Goal: Transaction & Acquisition: Purchase product/service

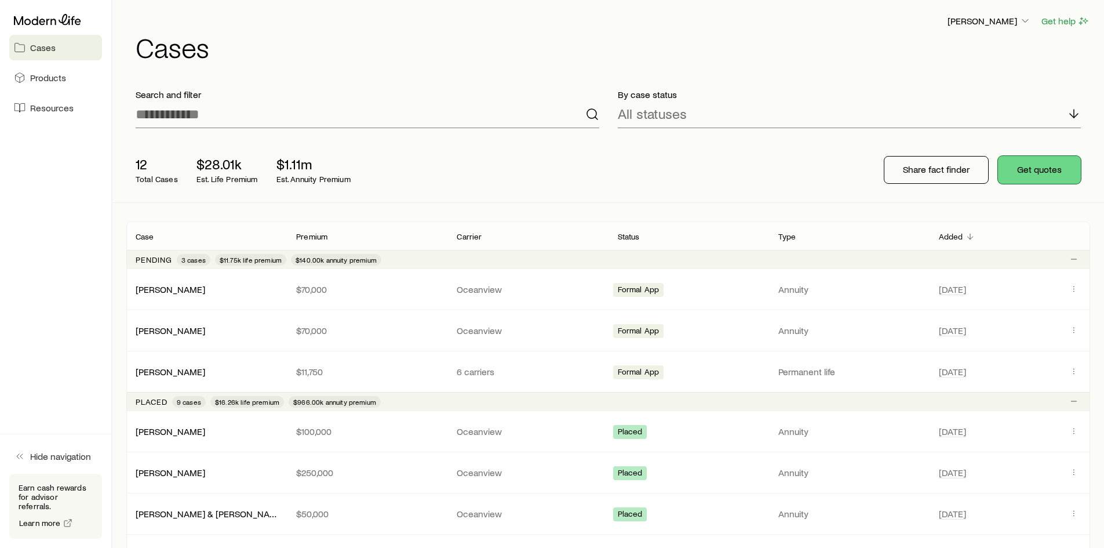
click at [1045, 165] on button "Get quotes" at bounding box center [1039, 170] width 83 height 28
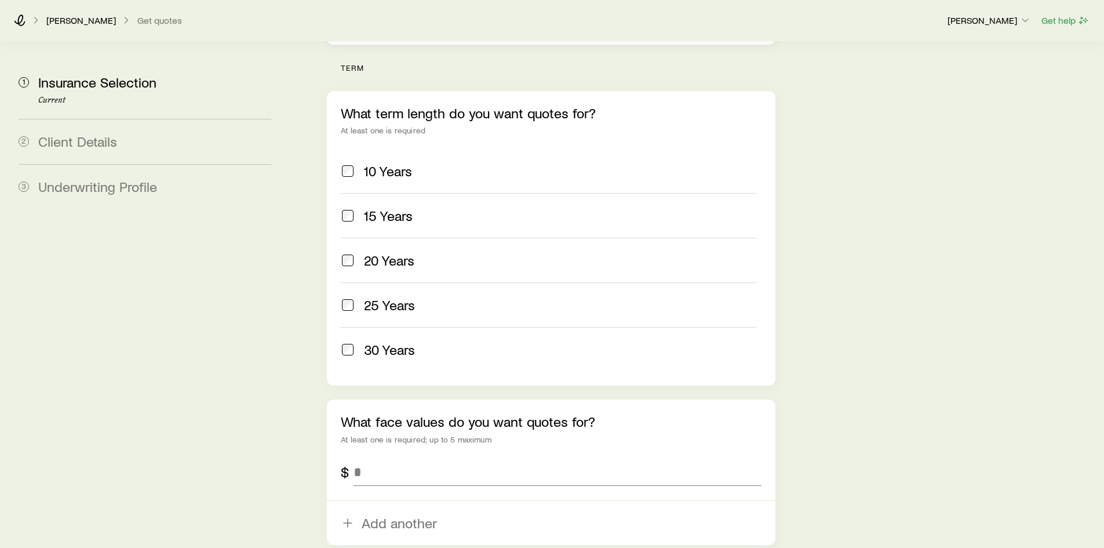
scroll to position [464, 0]
click at [431, 457] on input "tel" at bounding box center [557, 471] width 407 height 28
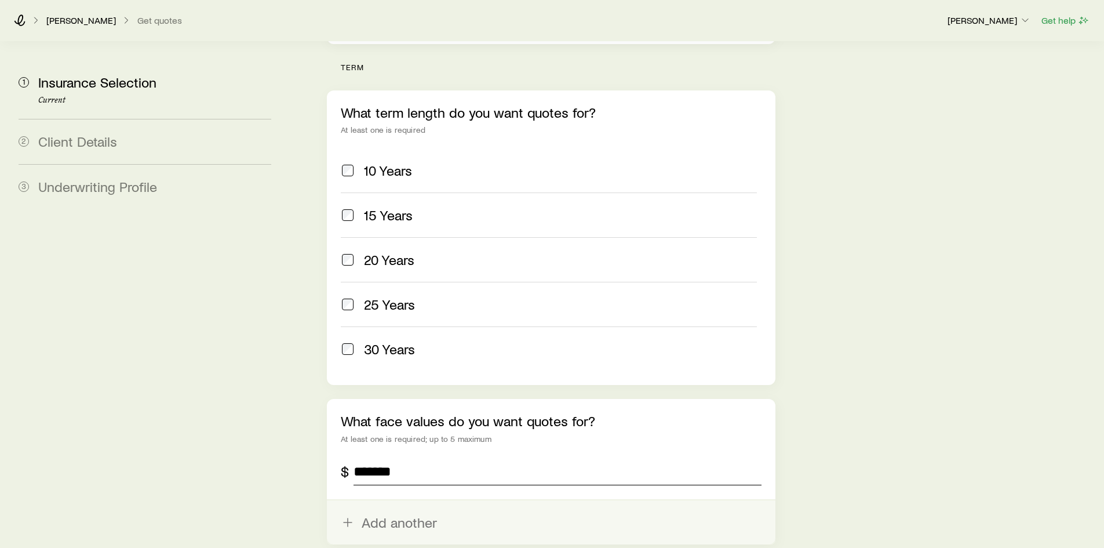
type input "*******"
click at [411, 500] on button "Add another" at bounding box center [551, 522] width 448 height 44
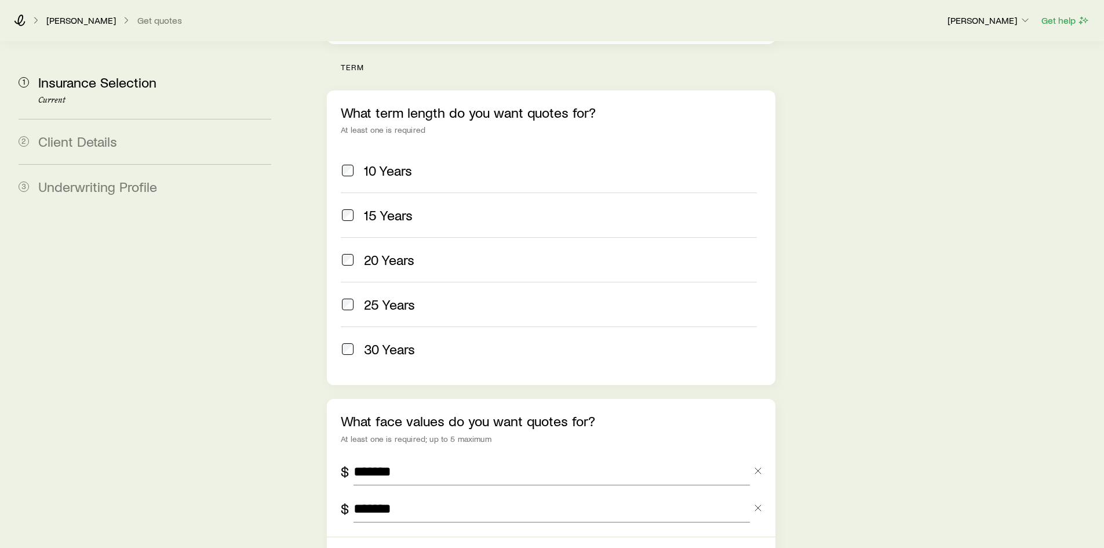
type input "*******"
click at [604, 491] on div "What face values do you want quotes for? At least one is required; up to 5 maxi…" at bounding box center [551, 490] width 448 height 183
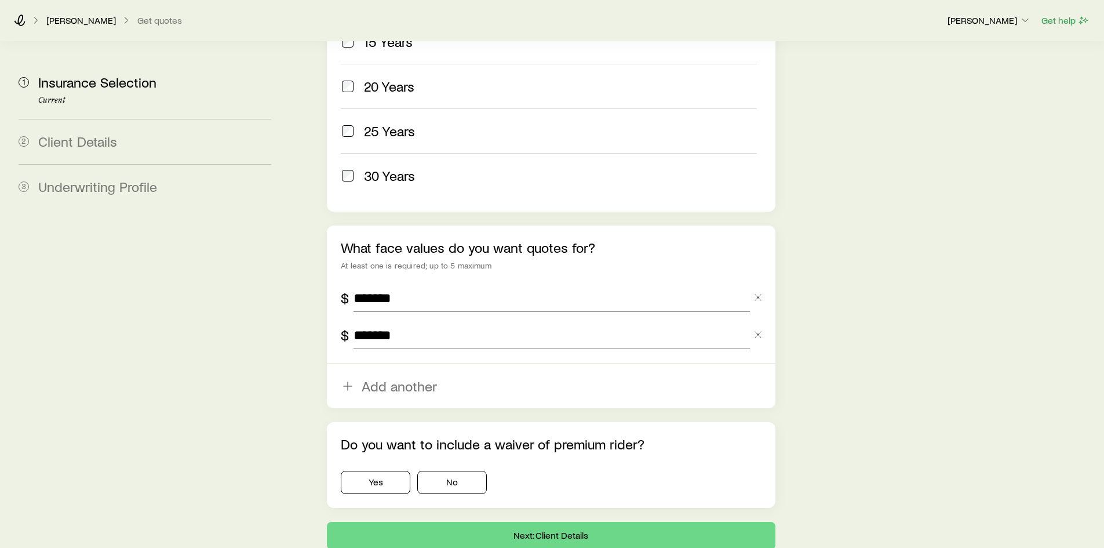
scroll to position [638, 0]
click at [372, 470] on button "Yes" at bounding box center [376, 481] width 70 height 23
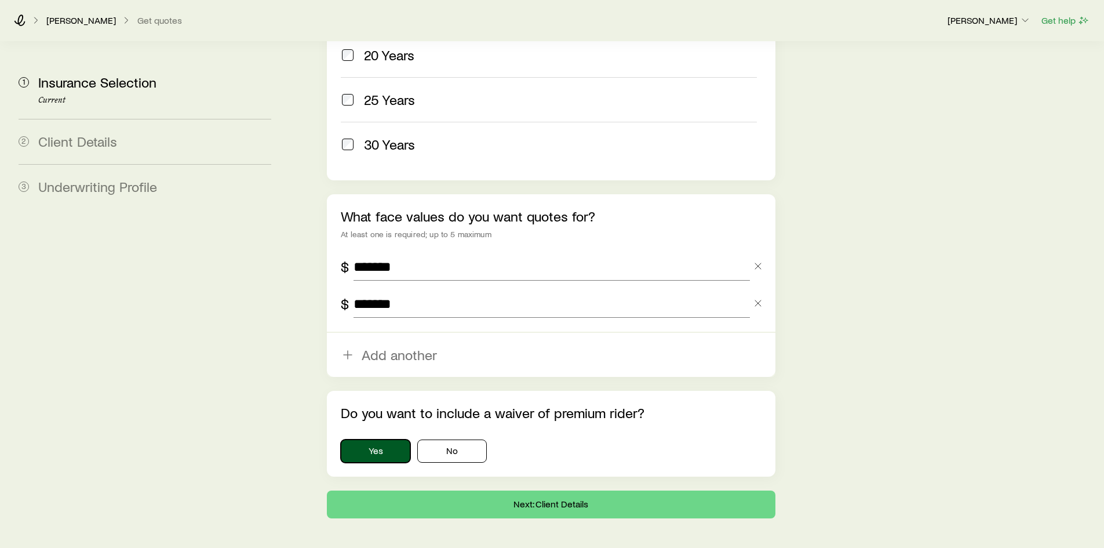
scroll to position [685, 0]
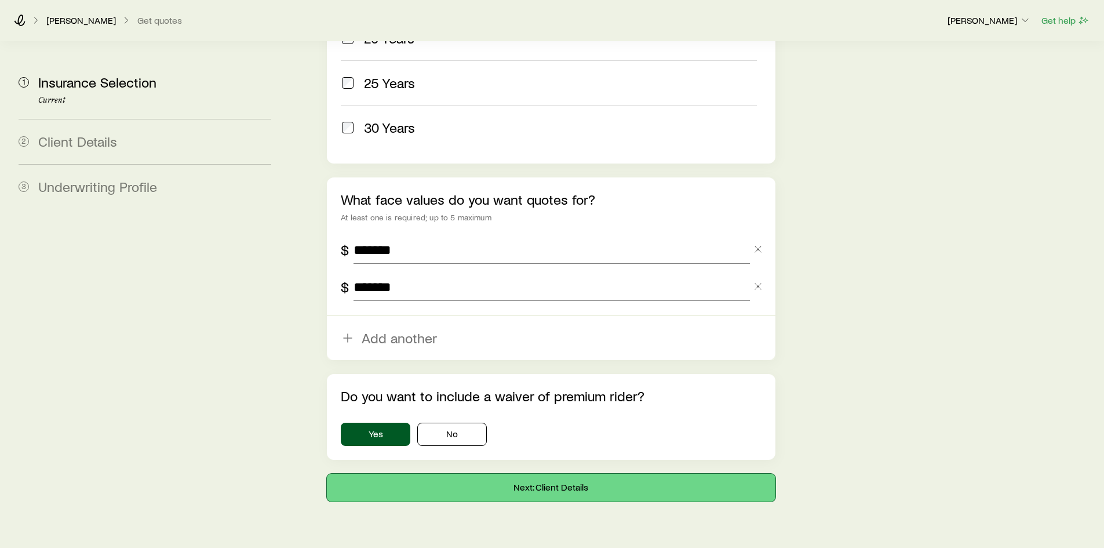
click at [558, 473] on button "Next: Client Details" at bounding box center [551, 487] width 448 height 28
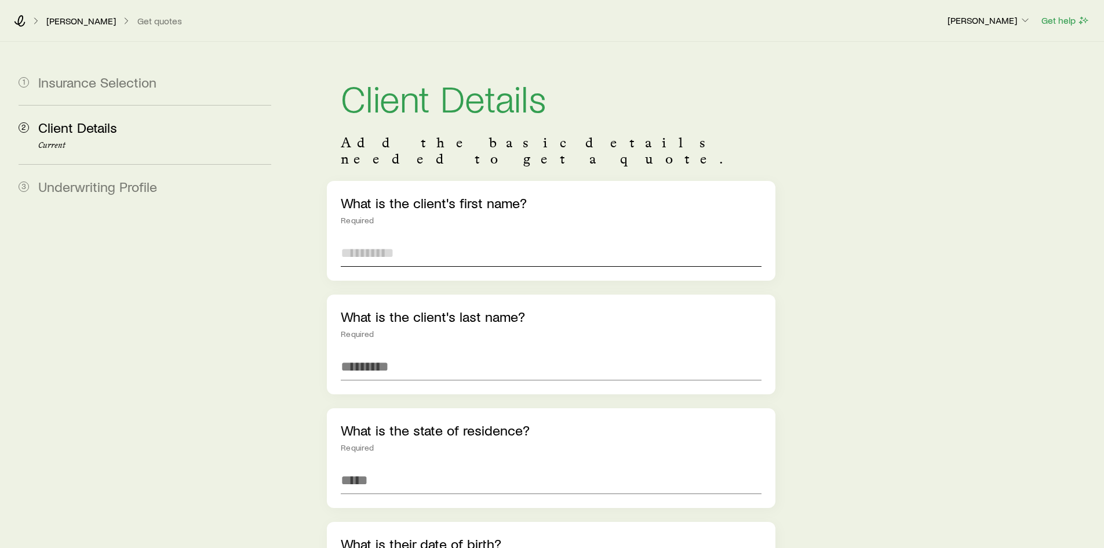
click at [388, 239] on input "text" at bounding box center [551, 253] width 420 height 28
type input "*****"
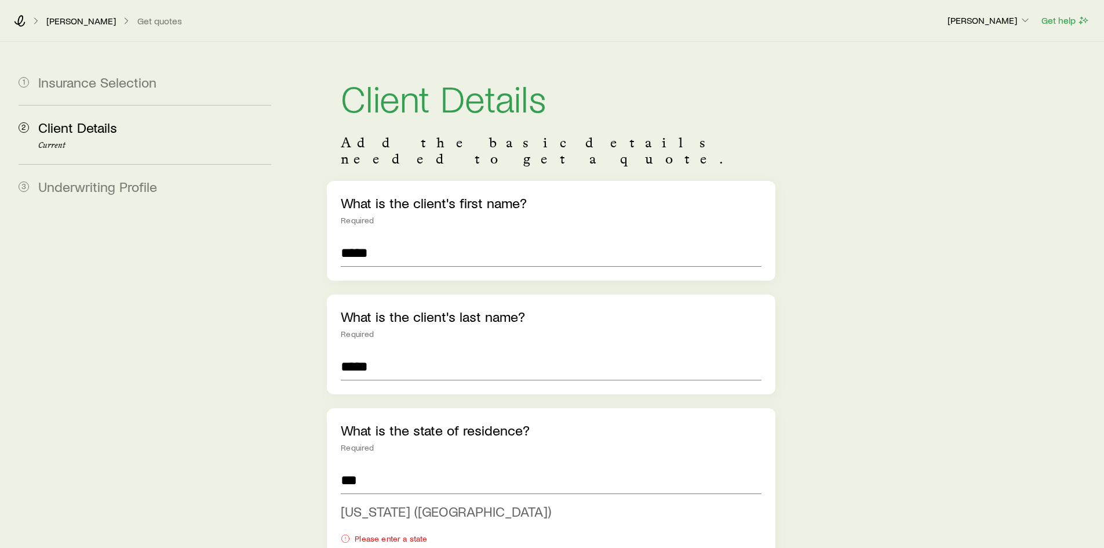
click at [394, 502] on span "[US_STATE] ([GEOGRAPHIC_DATA])" at bounding box center [446, 510] width 210 height 17
type input "**********"
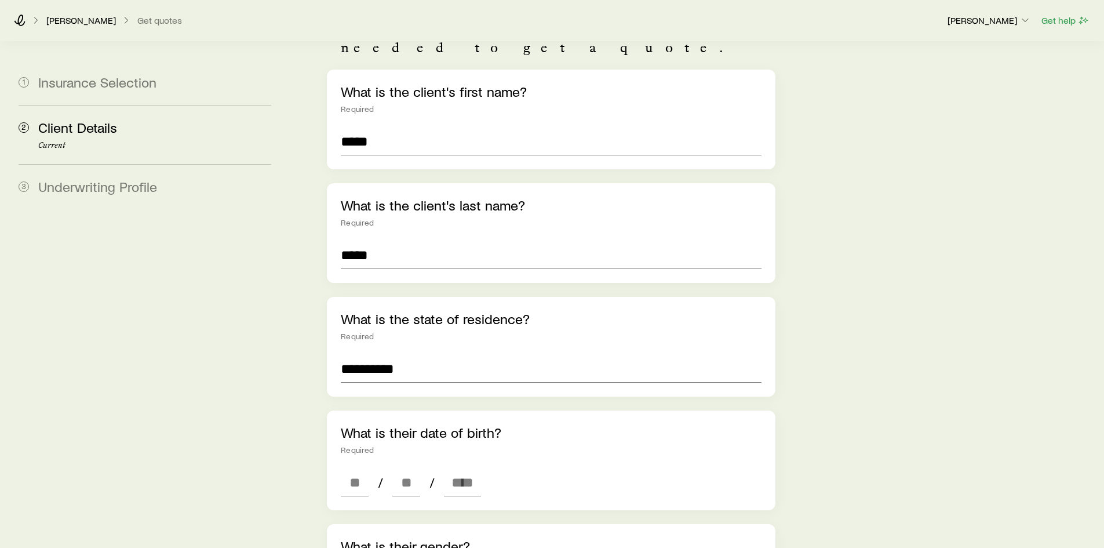
scroll to position [116, 0]
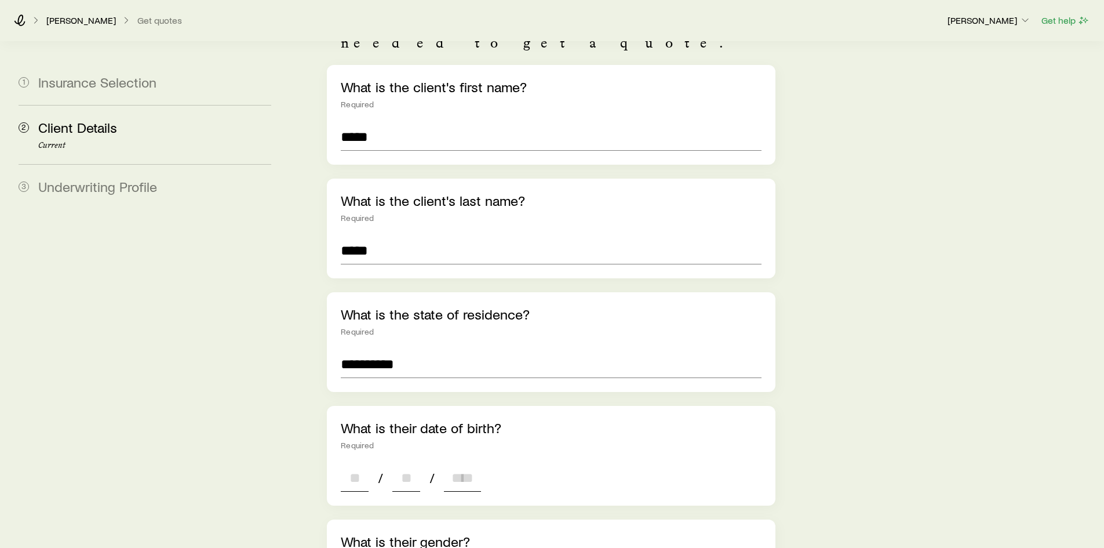
click at [366, 464] on input at bounding box center [355, 478] width 28 height 28
type input "**"
type input "****"
type input "*"
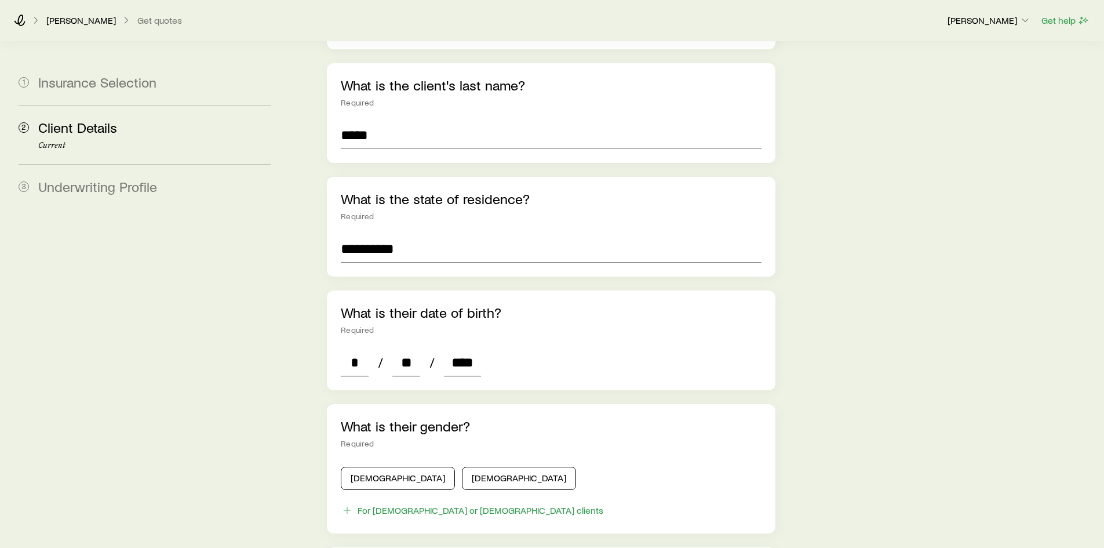
scroll to position [232, 0]
type input "****"
click at [395, 466] on button "[DEMOGRAPHIC_DATA]" at bounding box center [398, 477] width 114 height 23
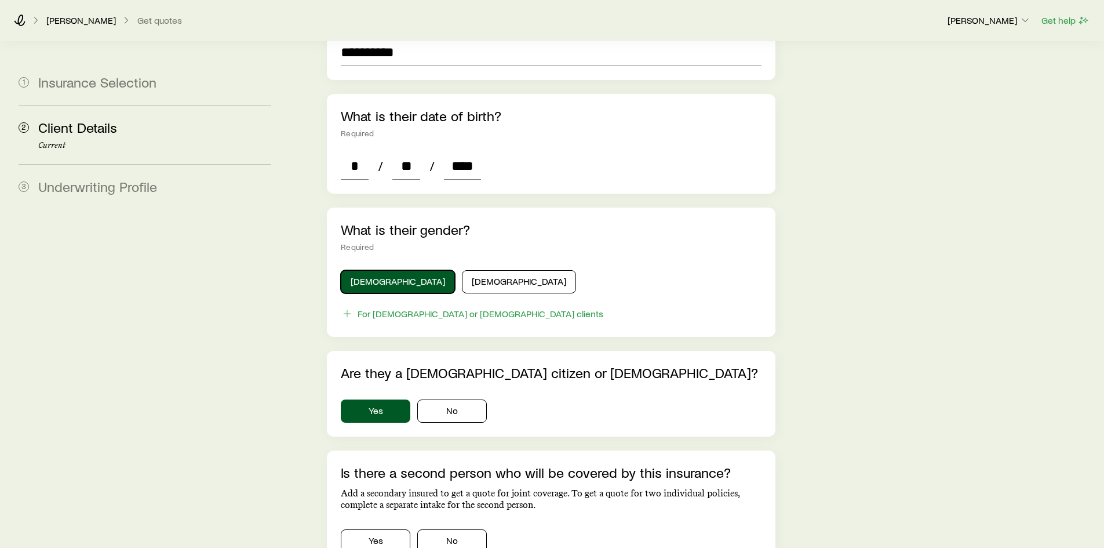
scroll to position [464, 0]
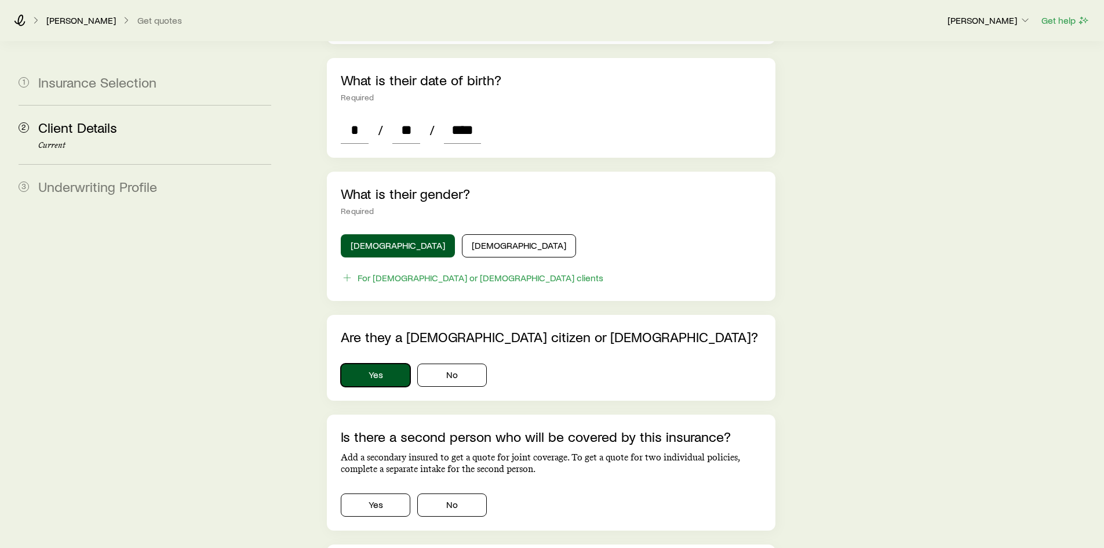
click at [372, 363] on button "Yes" at bounding box center [376, 374] width 70 height 23
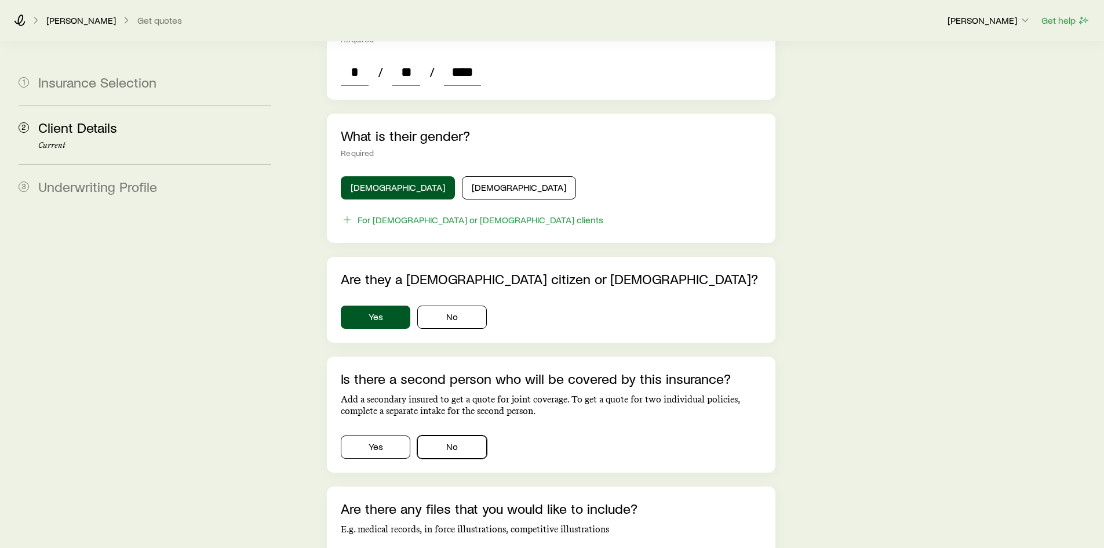
drag, startPoint x: 464, startPoint y: 428, endPoint x: 634, endPoint y: 430, distance: 170.4
click at [465, 435] on button "No" at bounding box center [452, 446] width 70 height 23
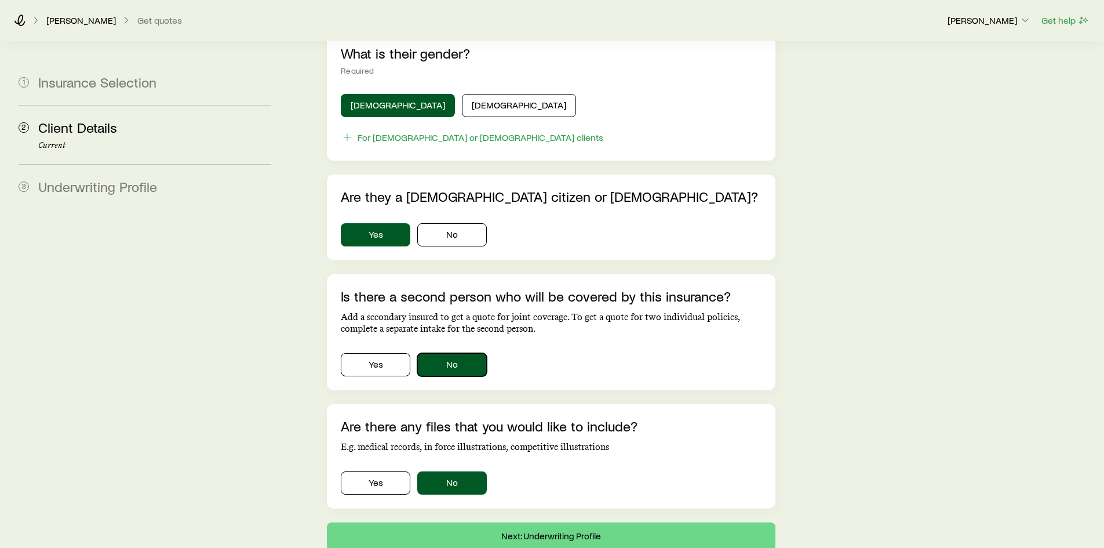
scroll to position [638, 0]
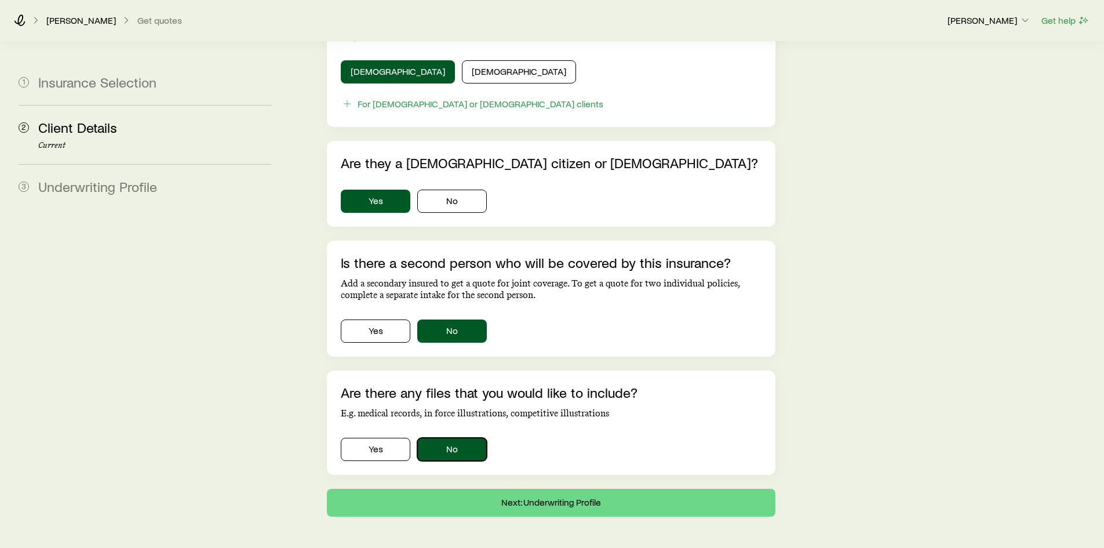
click at [447, 438] on button "No" at bounding box center [452, 449] width 70 height 23
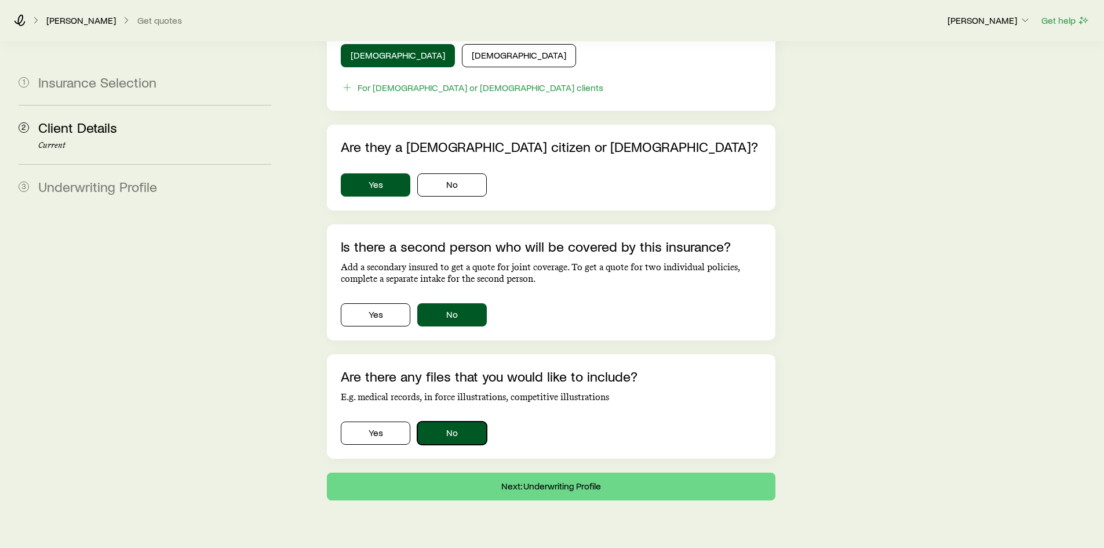
scroll to position [669, 0]
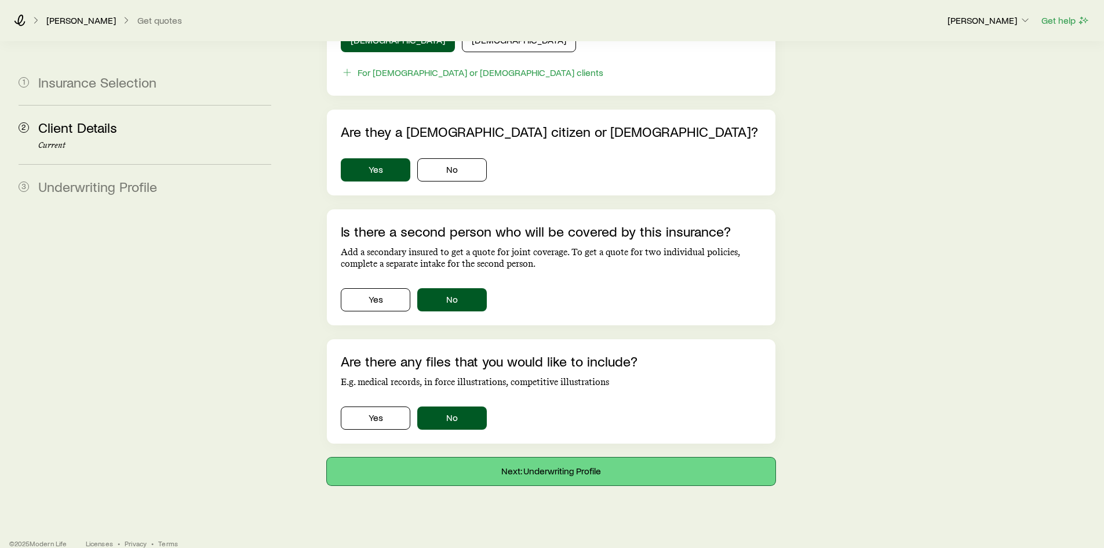
click at [575, 457] on button "Next: Underwriting Profile" at bounding box center [551, 471] width 448 height 28
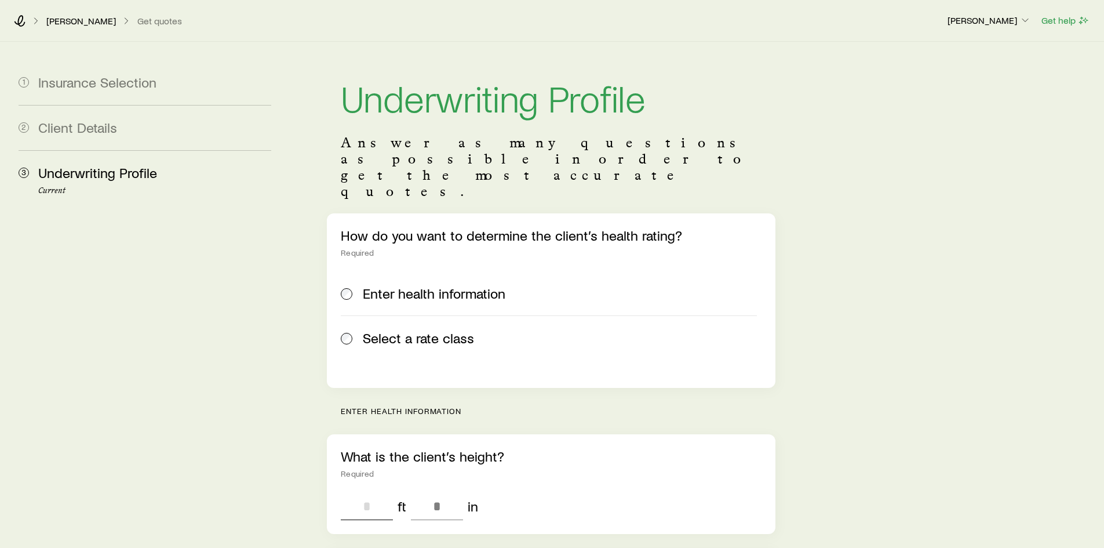
click at [359, 492] on input "tel" at bounding box center [367, 506] width 52 height 28
type input "*"
click at [438, 492] on input "tel" at bounding box center [437, 506] width 52 height 28
type input "*"
click at [587, 492] on div "* ft * in" at bounding box center [551, 506] width 420 height 28
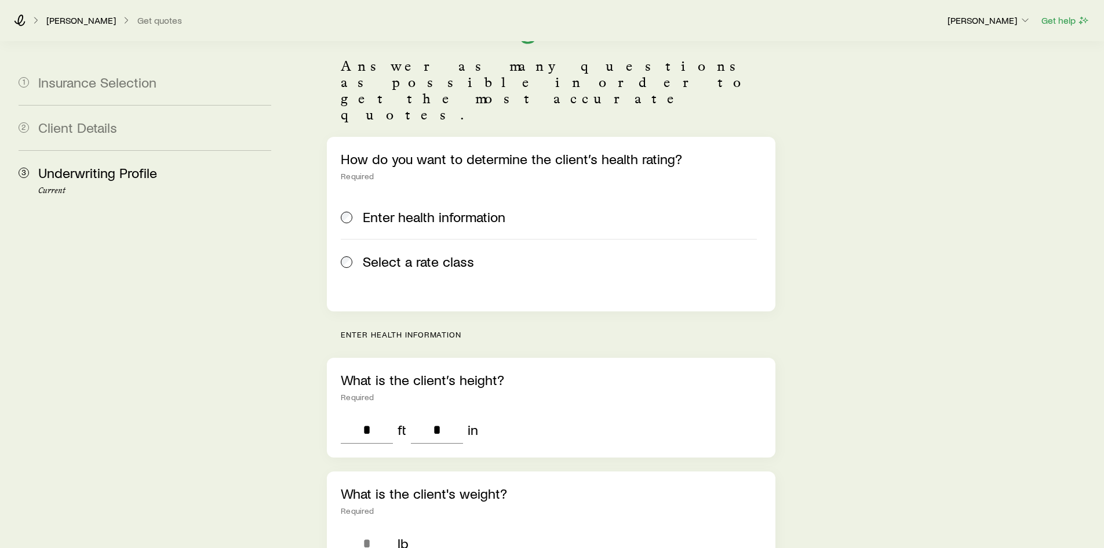
scroll to position [116, 0]
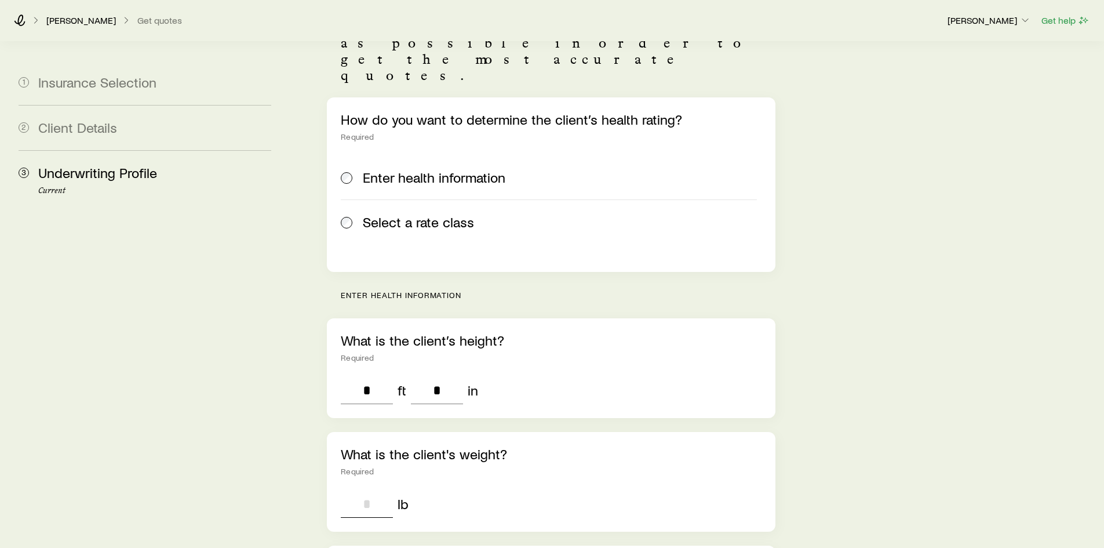
click at [359, 490] on input "tel" at bounding box center [367, 504] width 52 height 28
type input "***"
click at [584, 490] on div "*** lb" at bounding box center [551, 504] width 420 height 28
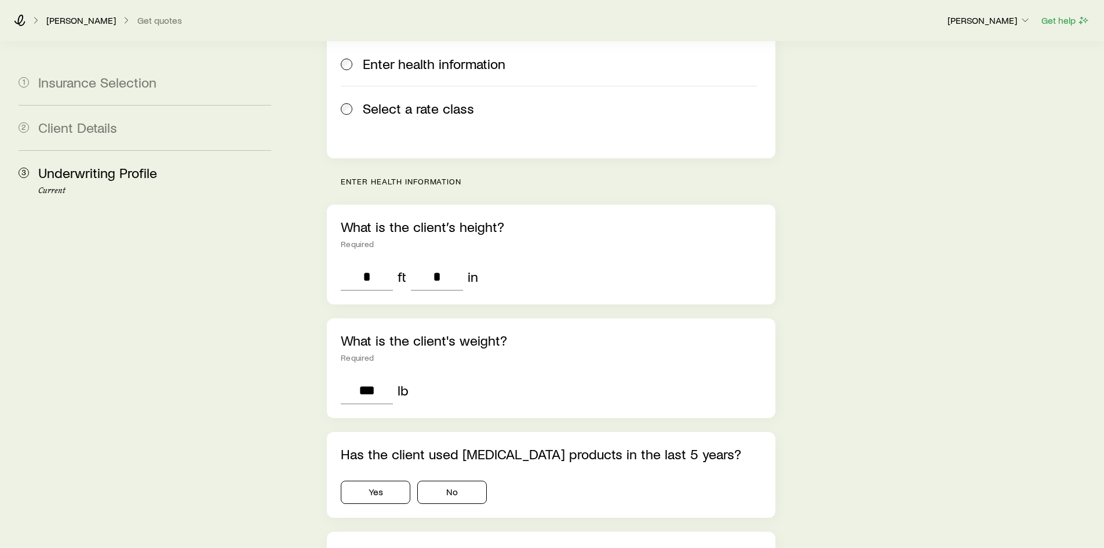
scroll to position [232, 0]
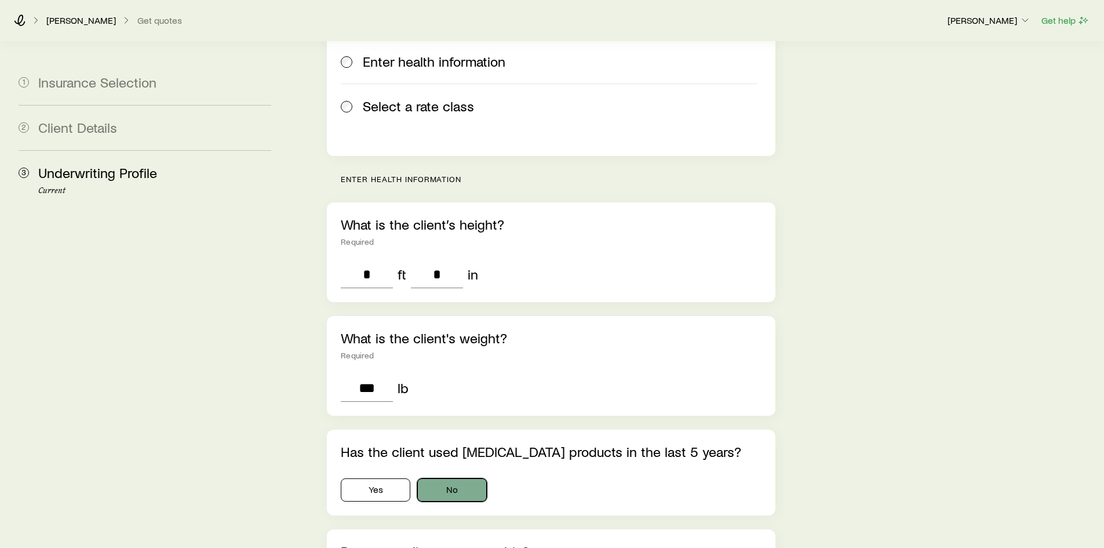
click at [428, 478] on button "No" at bounding box center [452, 489] width 70 height 23
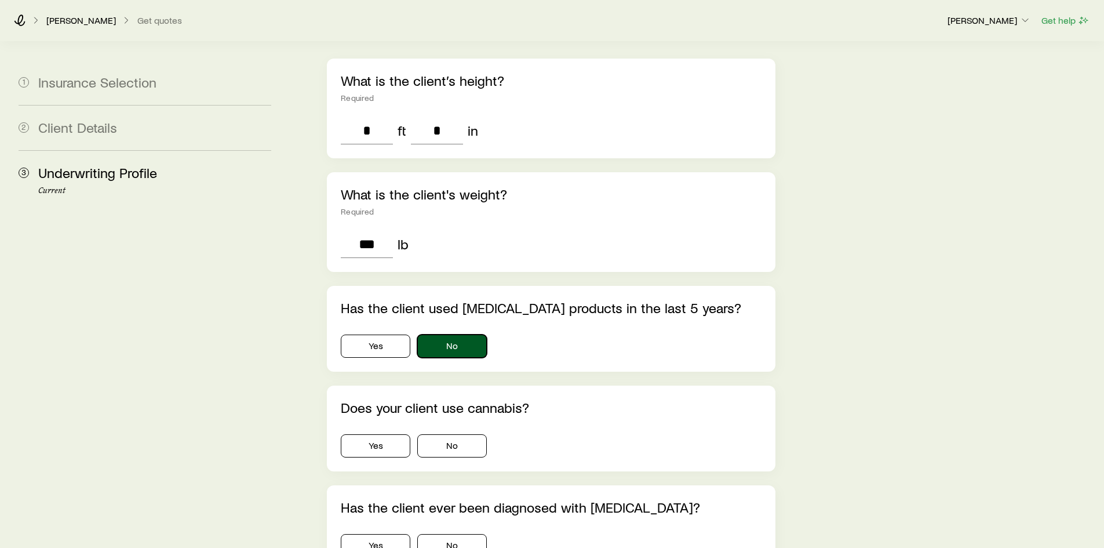
scroll to position [406, 0]
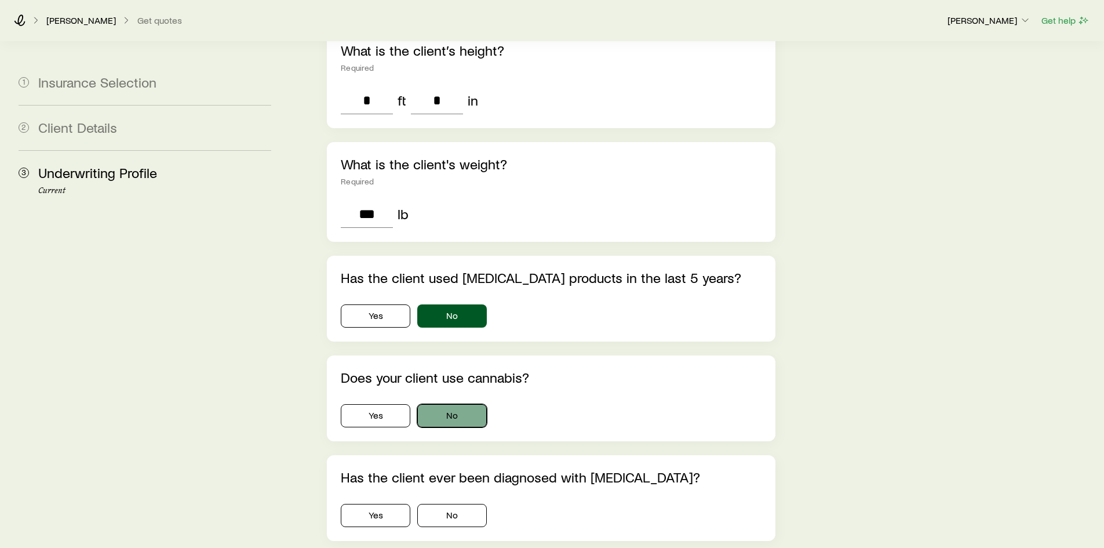
click at [458, 404] on button "No" at bounding box center [452, 415] width 70 height 23
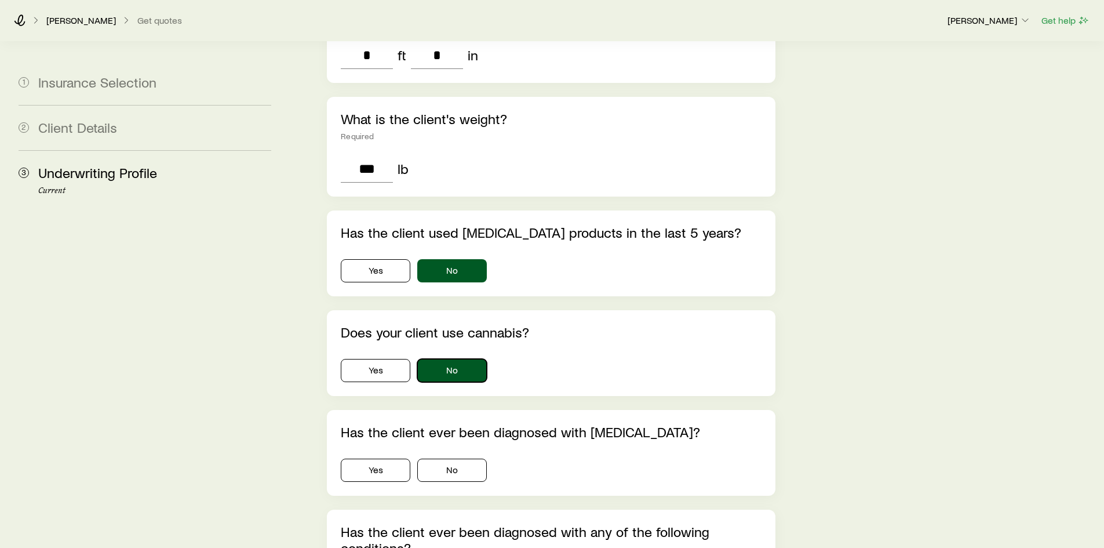
scroll to position [522, 0]
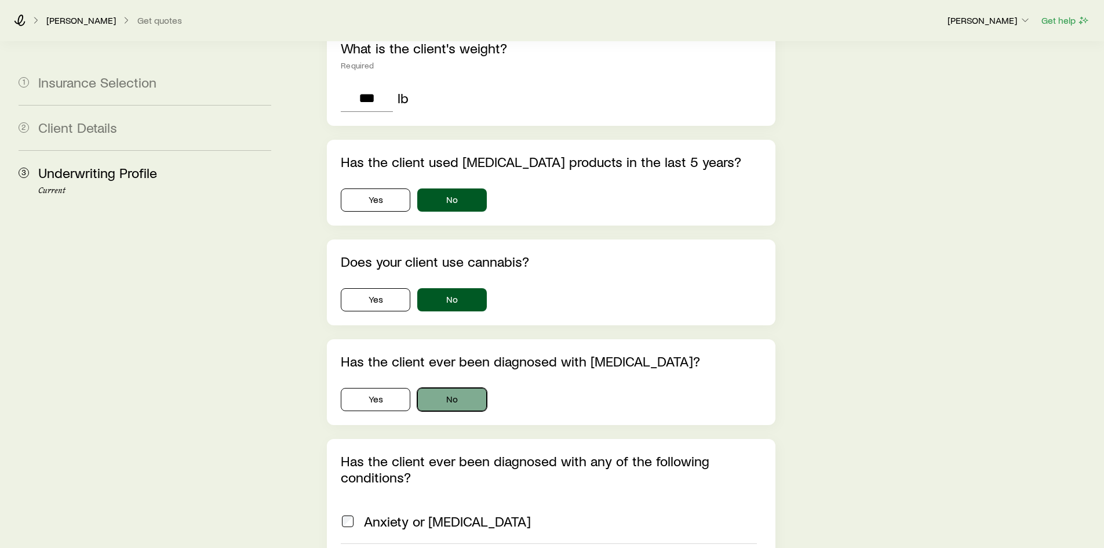
click at [458, 388] on button "No" at bounding box center [452, 399] width 70 height 23
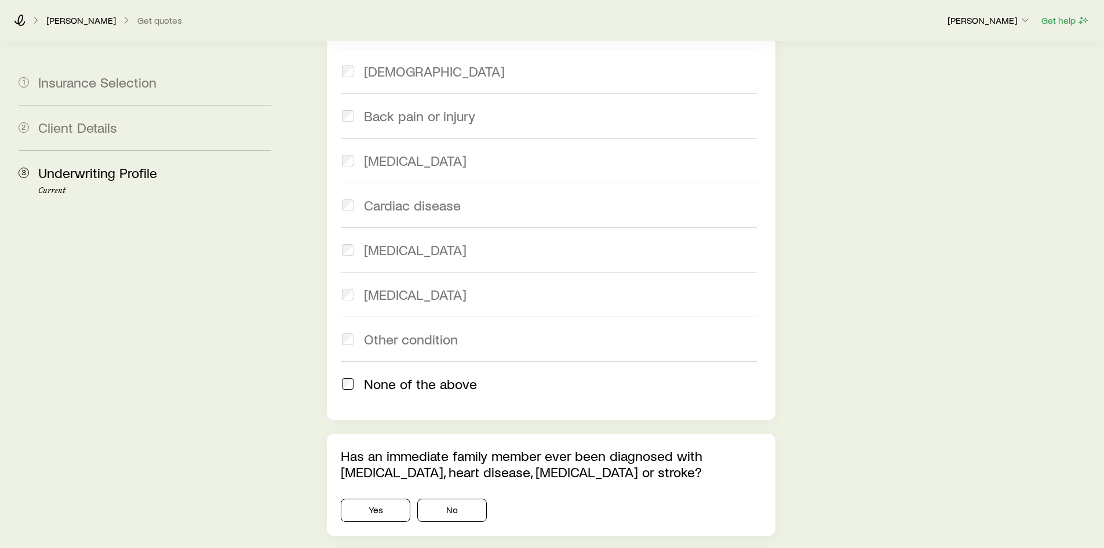
scroll to position [1101, 0]
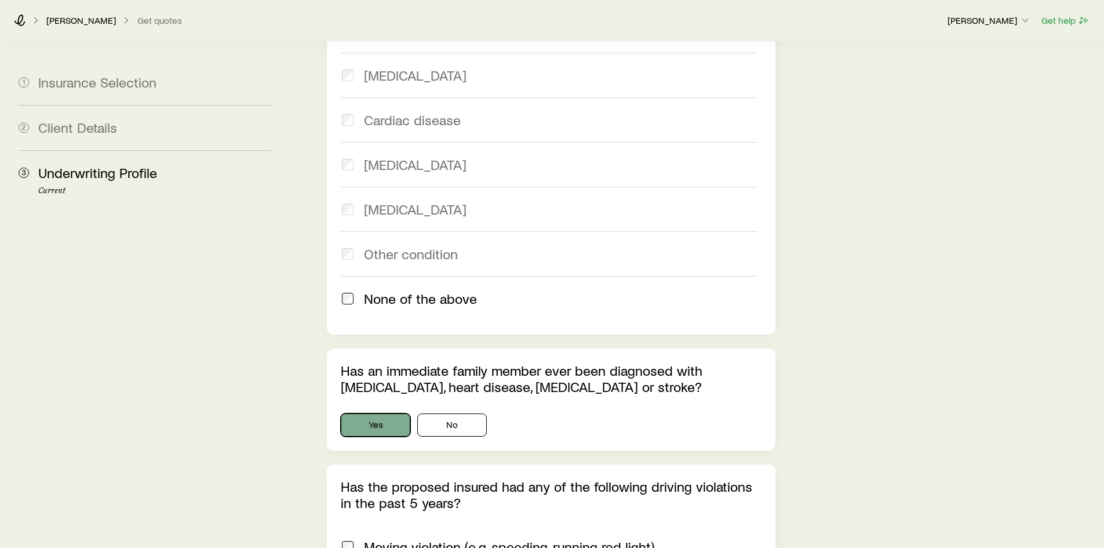
click at [382, 413] on button "Yes" at bounding box center [376, 424] width 70 height 23
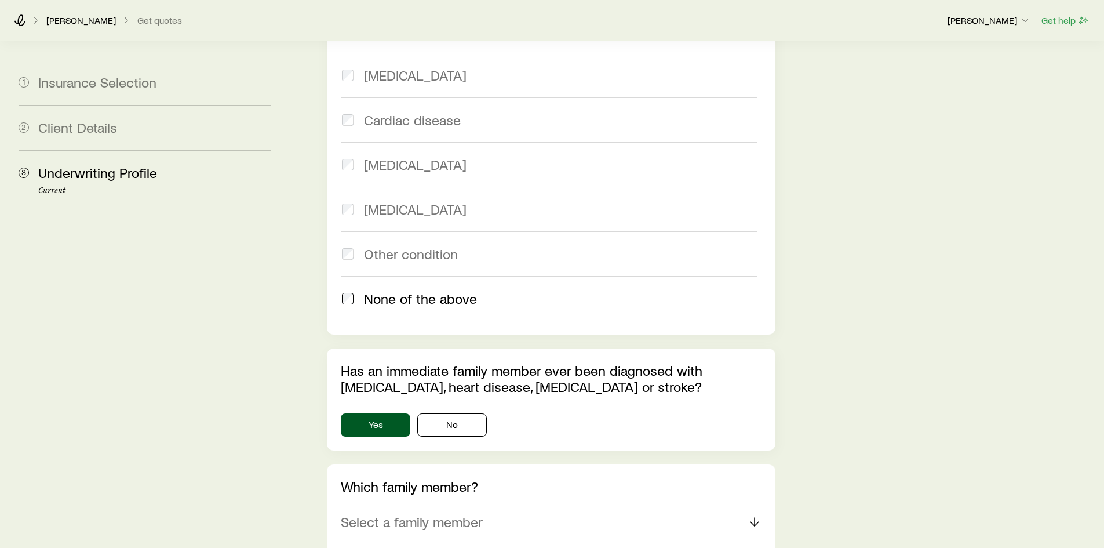
click at [472, 513] on p "Select a family member" at bounding box center [412, 521] width 142 height 16
click at [388, 541] on li "Father" at bounding box center [547, 554] width 413 height 26
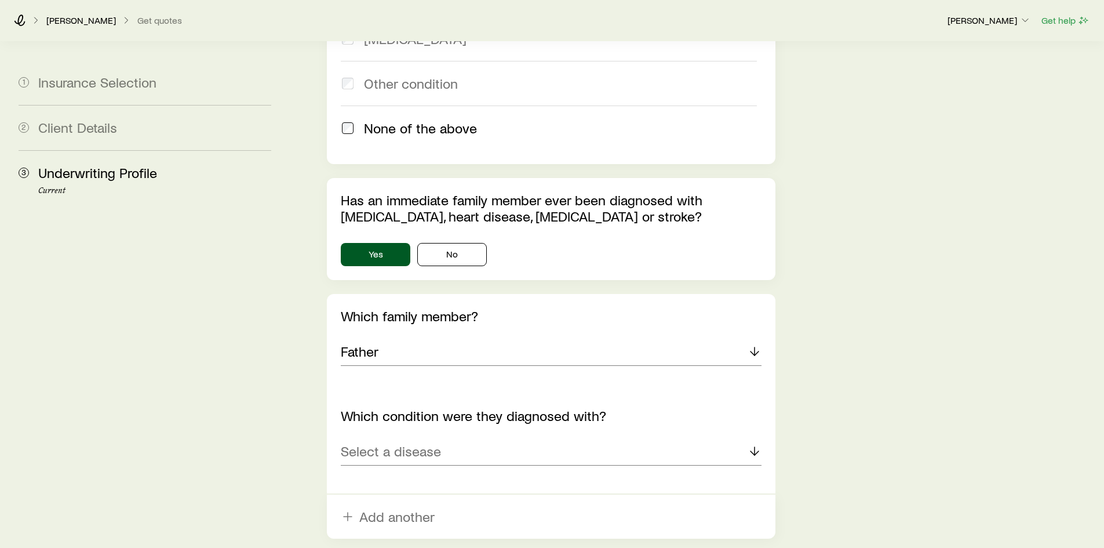
scroll to position [1275, 0]
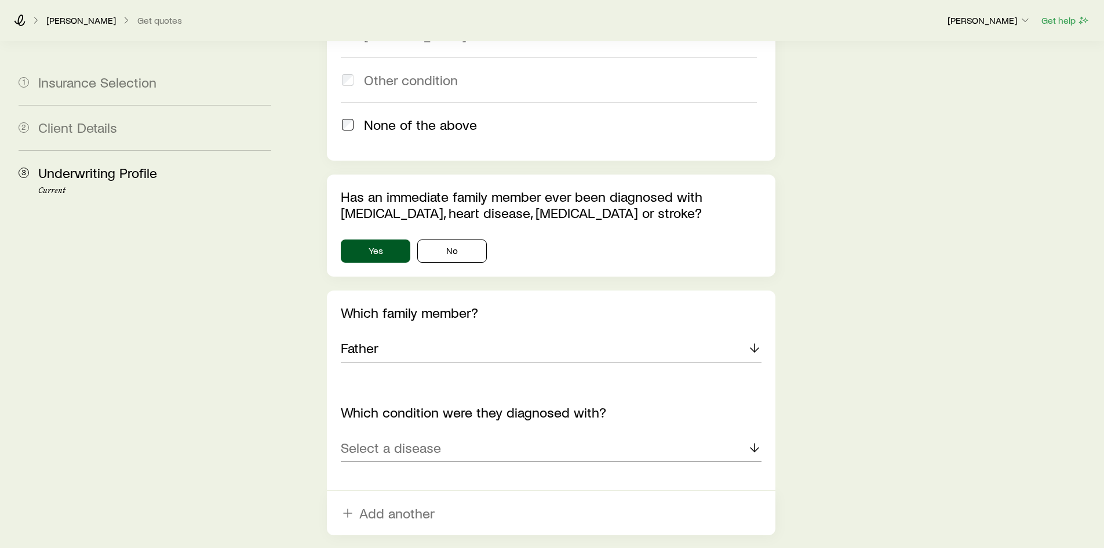
click at [376, 439] on p "Select a disease" at bounding box center [391, 447] width 100 height 16
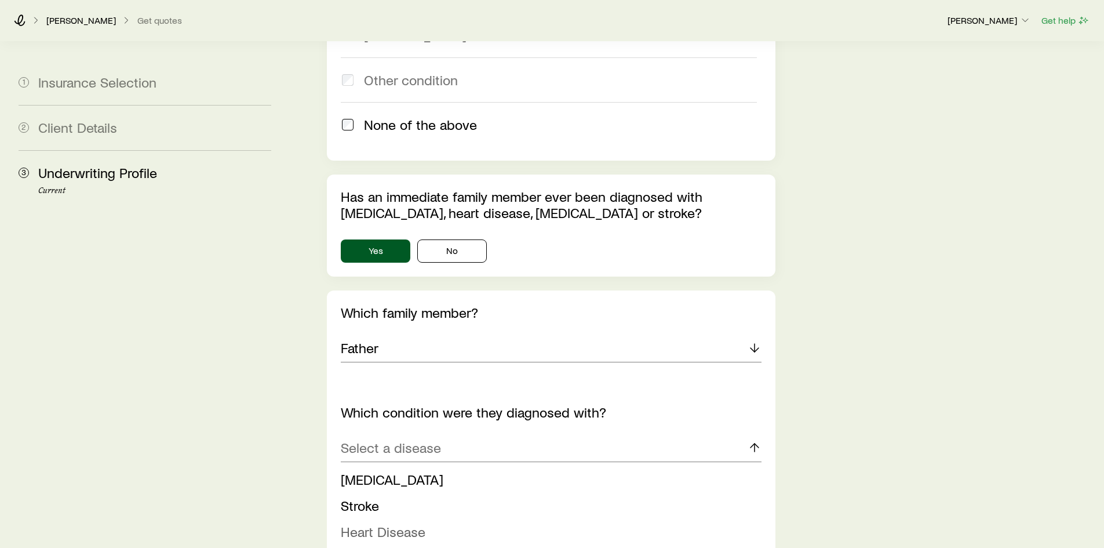
click at [392, 523] on span "Heart Disease" at bounding box center [383, 531] width 85 height 17
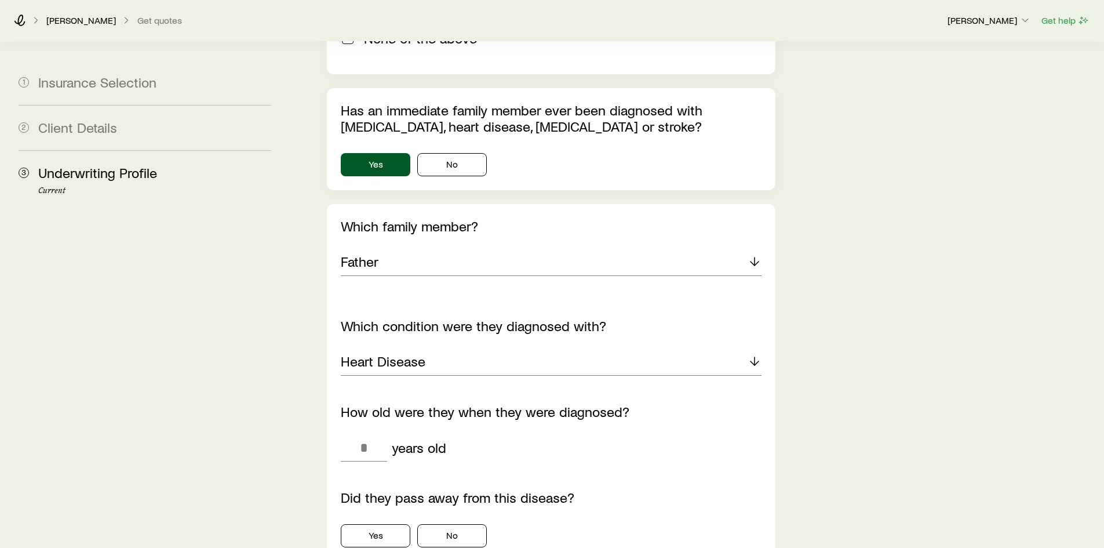
scroll to position [1391, 0]
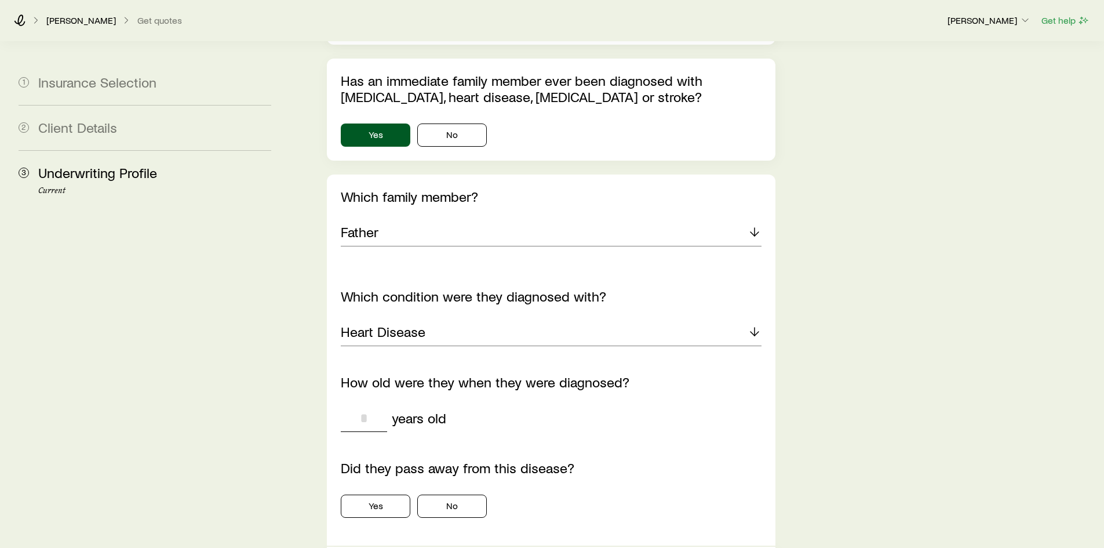
click at [364, 404] on input "tel" at bounding box center [364, 418] width 46 height 28
type input "**"
click at [456, 494] on button "No" at bounding box center [452, 505] width 70 height 23
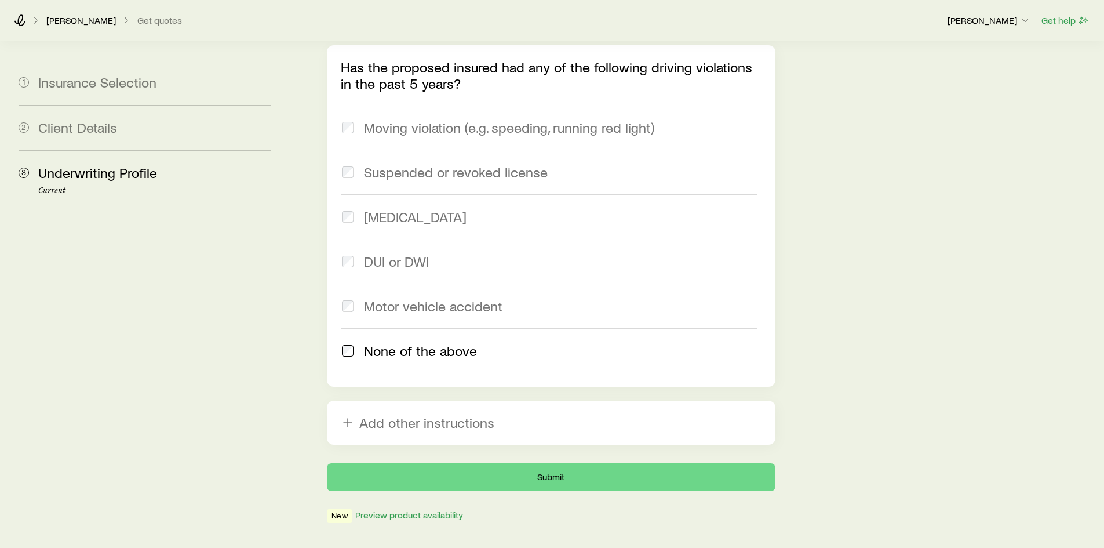
scroll to position [1970, 0]
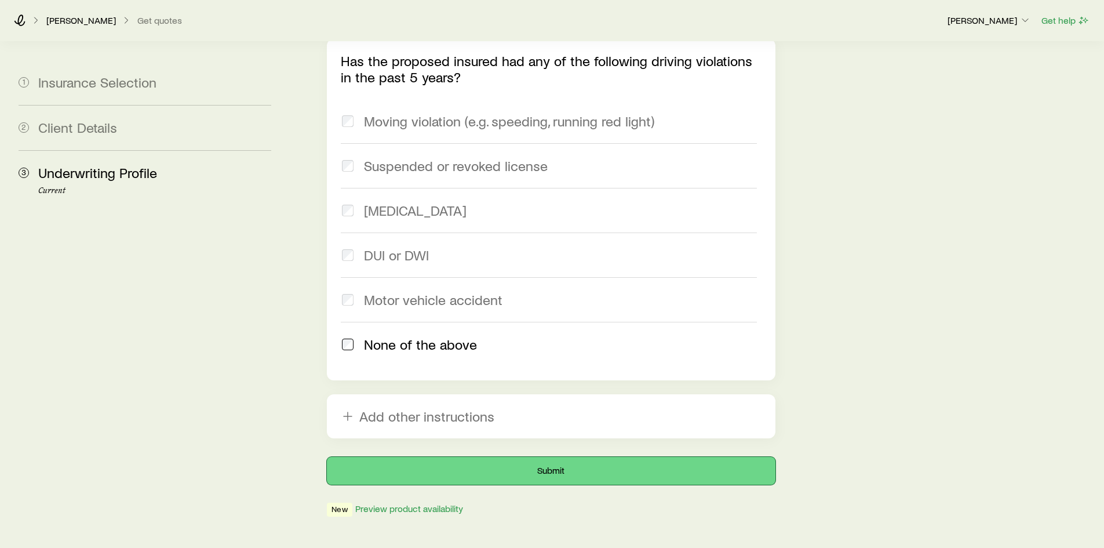
click at [545, 457] on button "Submit" at bounding box center [551, 471] width 448 height 28
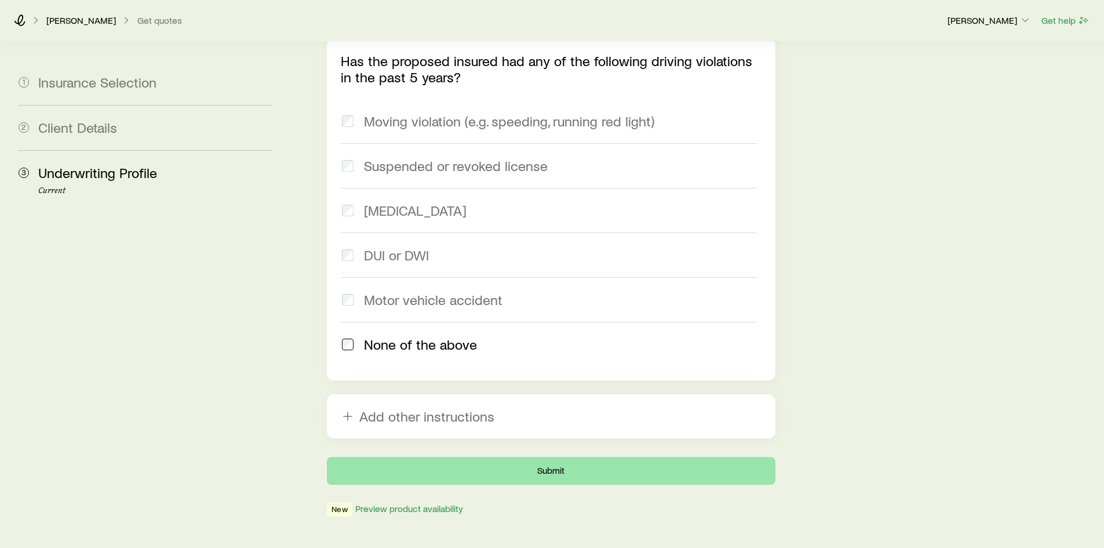
scroll to position [0, 0]
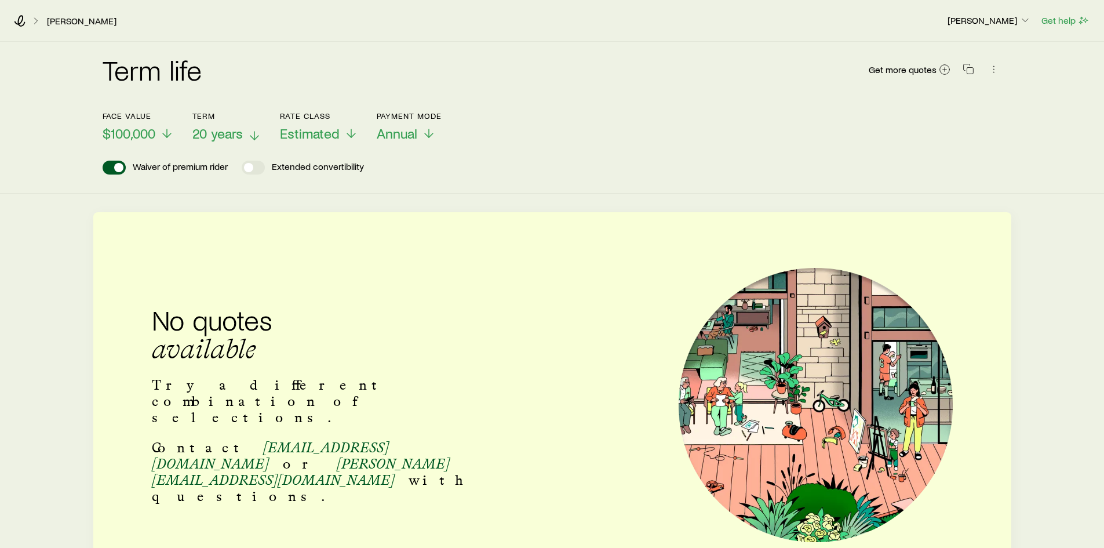
click at [221, 136] on span "20 years" at bounding box center [217, 133] width 50 height 16
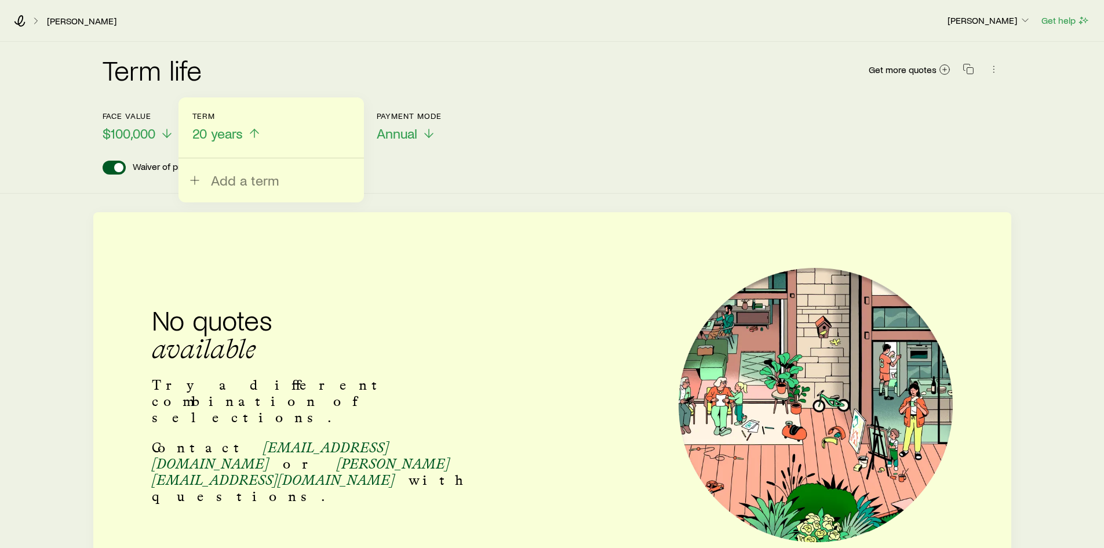
click at [231, 139] on span "20 years" at bounding box center [217, 133] width 50 height 16
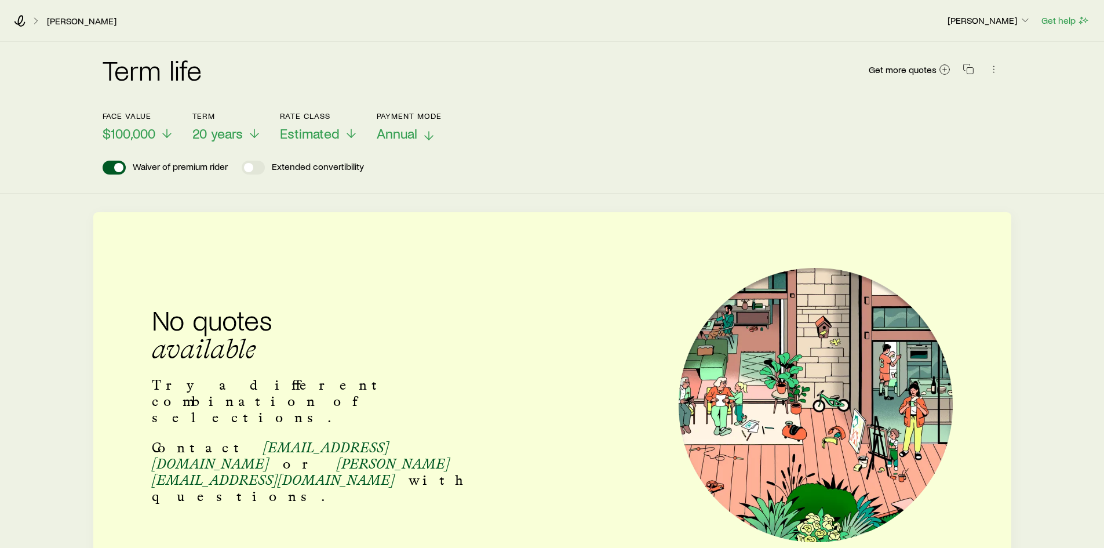
click at [406, 131] on span "Annual" at bounding box center [397, 133] width 41 height 16
click at [227, 135] on span "20 years" at bounding box center [217, 133] width 50 height 16
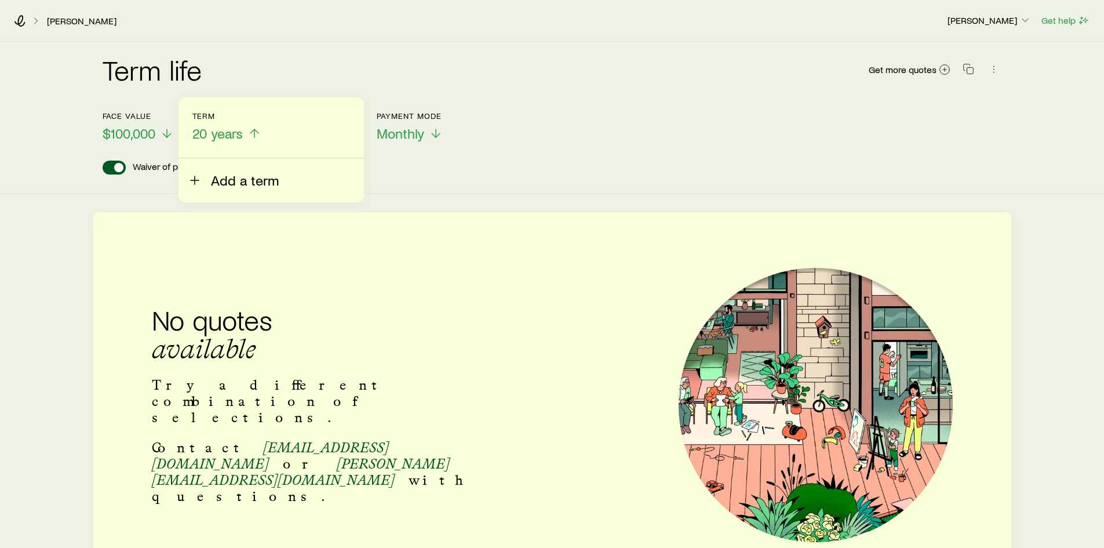
click at [214, 177] on span "Add a term" at bounding box center [245, 180] width 68 height 16
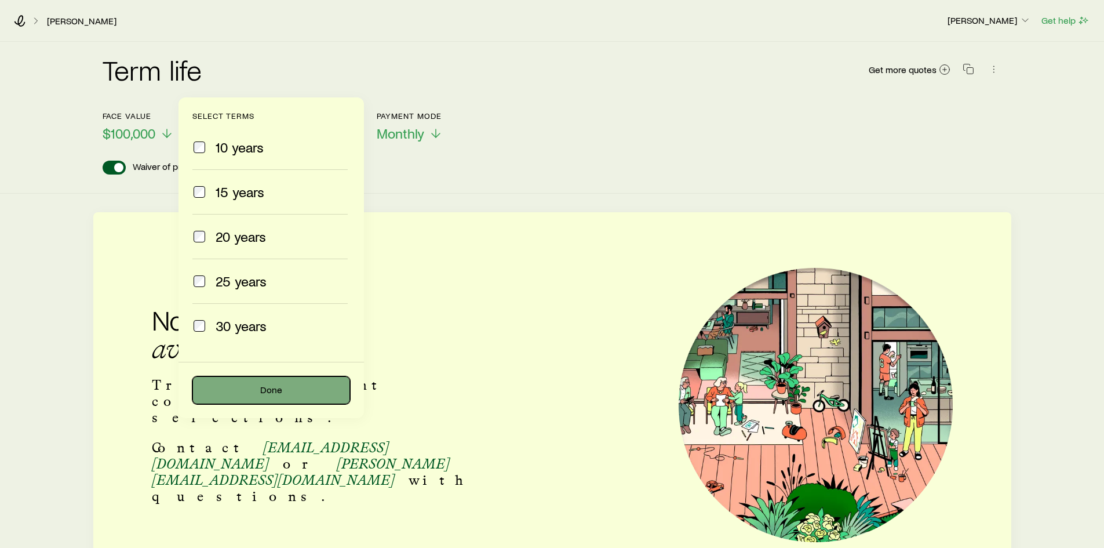
click at [281, 389] on button "Done" at bounding box center [271, 390] width 158 height 28
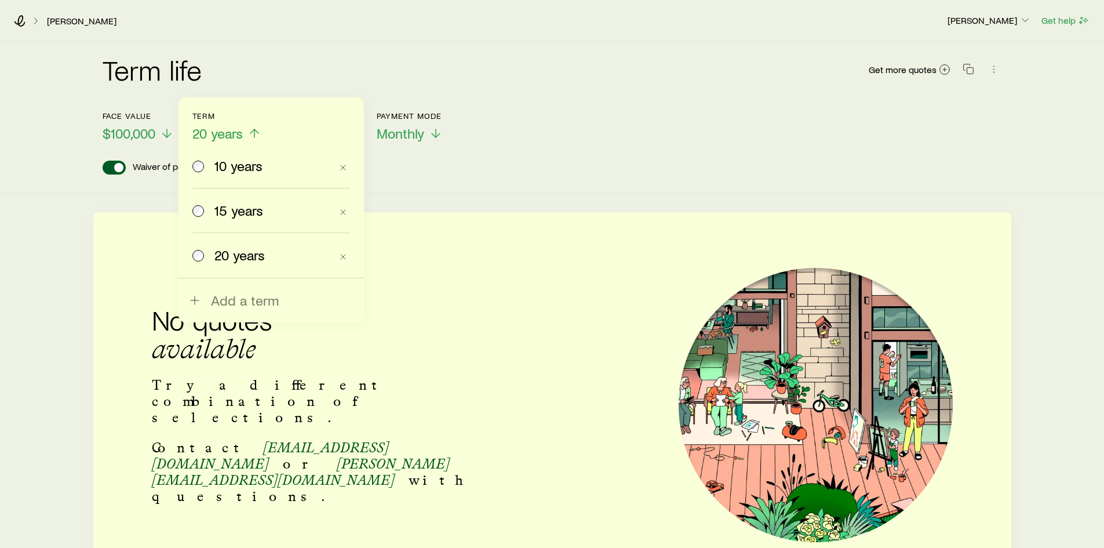
click at [336, 257] on li "20 years" at bounding box center [271, 255] width 158 height 45
click at [345, 257] on icon "button" at bounding box center [342, 256] width 9 height 9
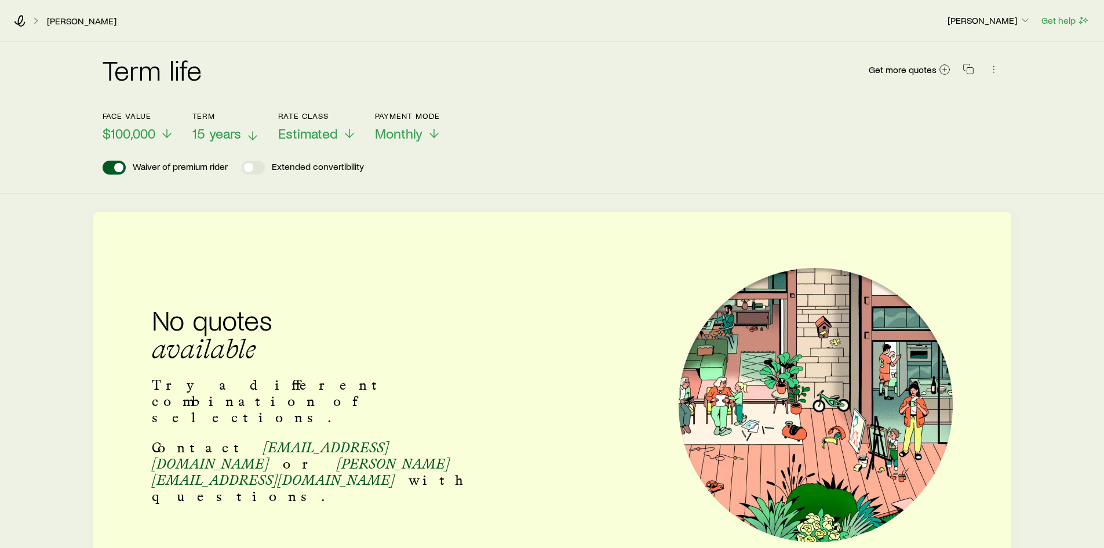
click at [231, 133] on span "15 years" at bounding box center [216, 133] width 49 height 16
click at [260, 165] on span at bounding box center [257, 167] width 9 height 9
click at [107, 132] on span "$100,000" at bounding box center [129, 133] width 53 height 16
click at [218, 133] on span "10 years" at bounding box center [219, 133] width 48 height 16
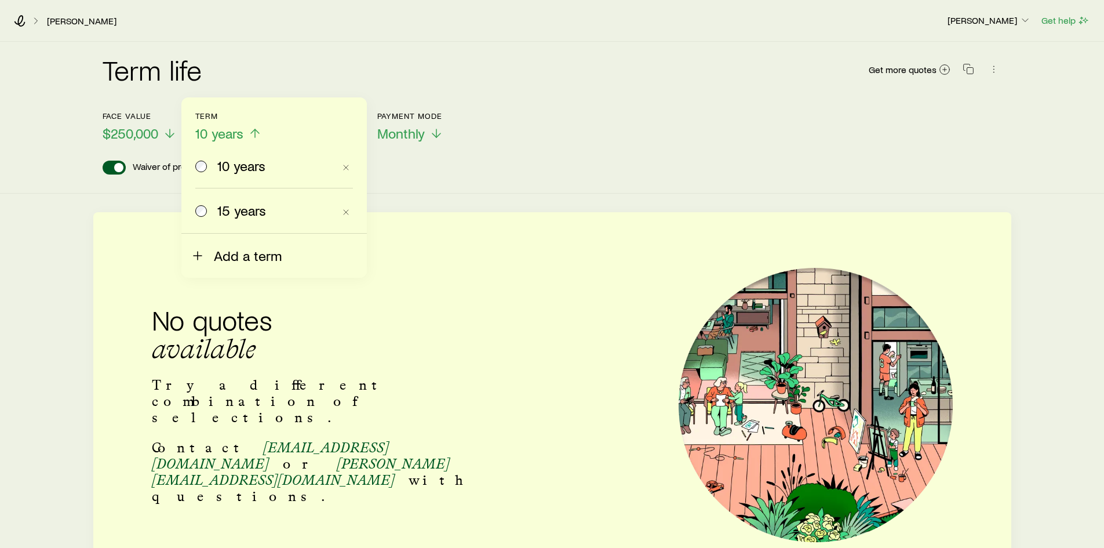
click at [220, 249] on span "Add a term" at bounding box center [248, 255] width 68 height 16
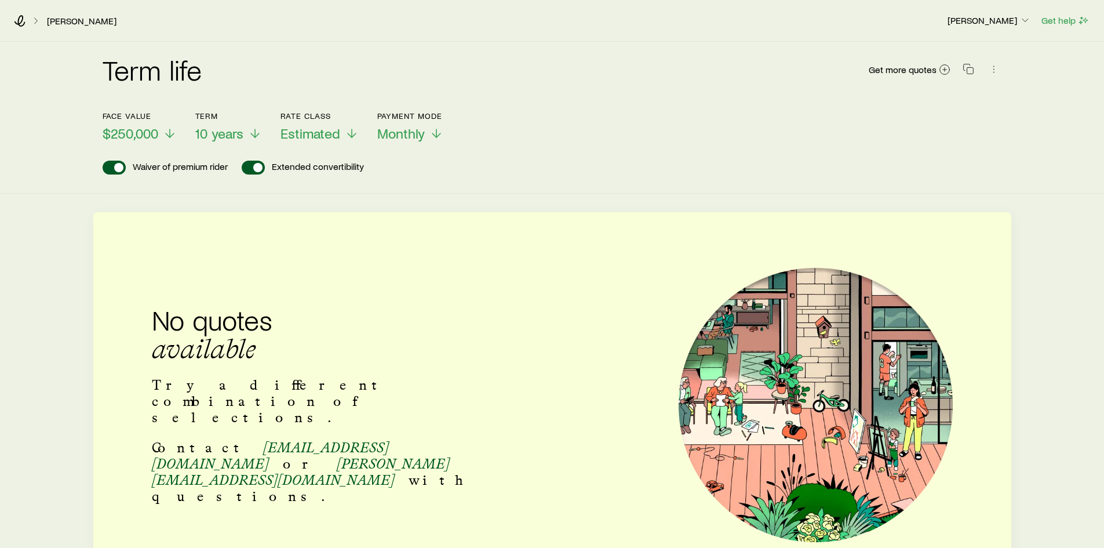
click at [513, 342] on div "No quotes available Try a different combination of selections. Contact [EMAIL_A…" at bounding box center [552, 405] width 937 height 274
click at [314, 138] on span "Estimated" at bounding box center [311, 133] width 60 height 16
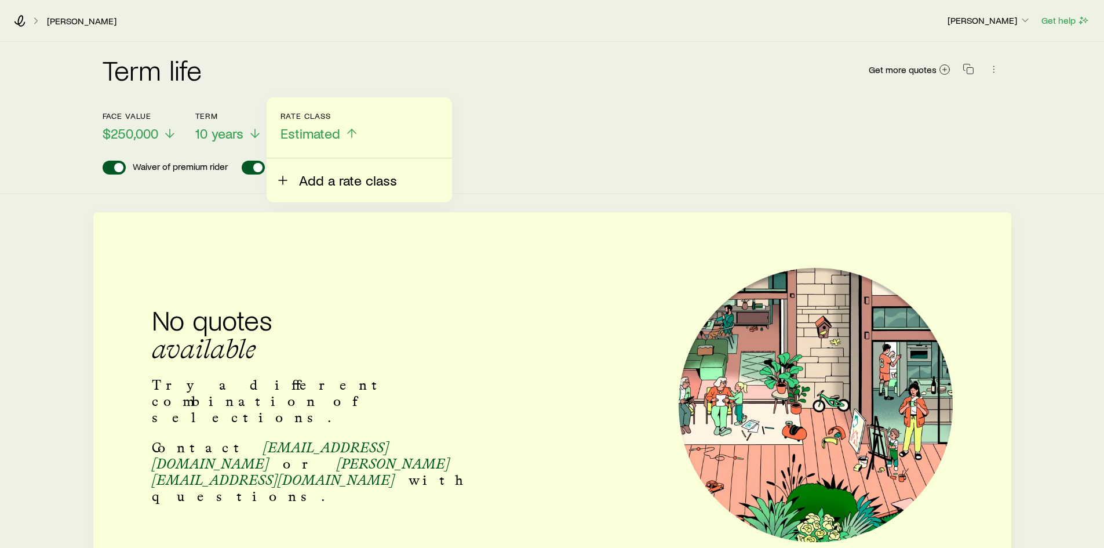
click at [320, 174] on span "Add a rate class" at bounding box center [348, 180] width 98 height 16
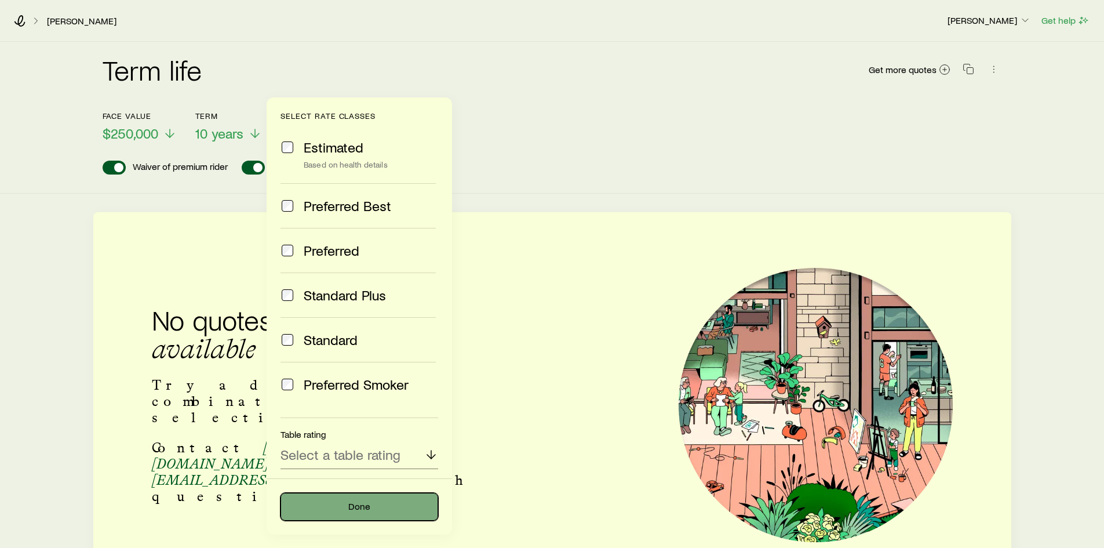
click at [345, 504] on button "Done" at bounding box center [360, 507] width 158 height 28
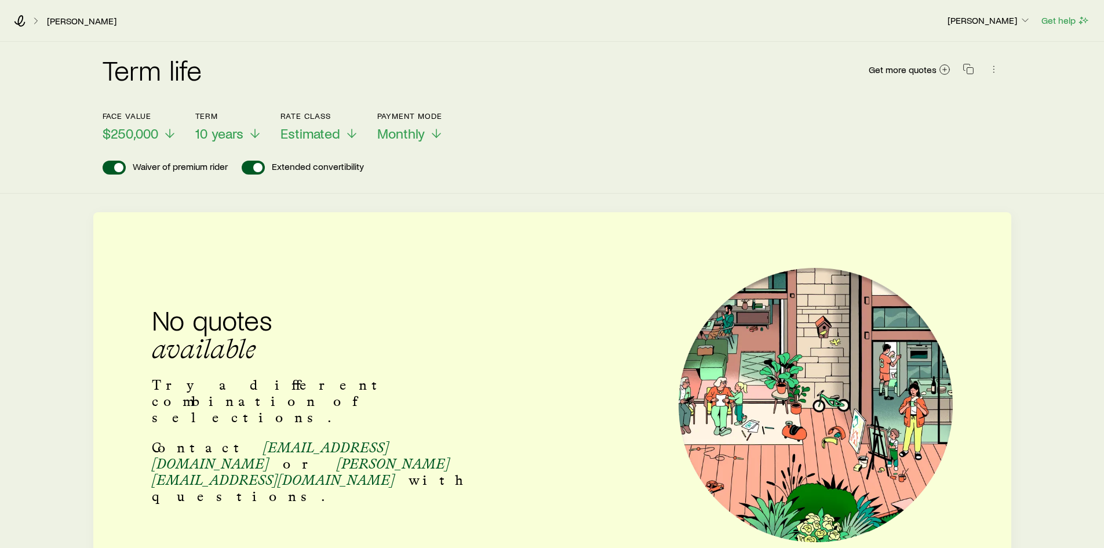
click at [540, 181] on div "Term life Get more quotes Face value $250,000 Term 10 years Rate Class Estimate…" at bounding box center [552, 118] width 1104 height 152
click at [896, 68] on span "Get more quotes" at bounding box center [903, 69] width 68 height 9
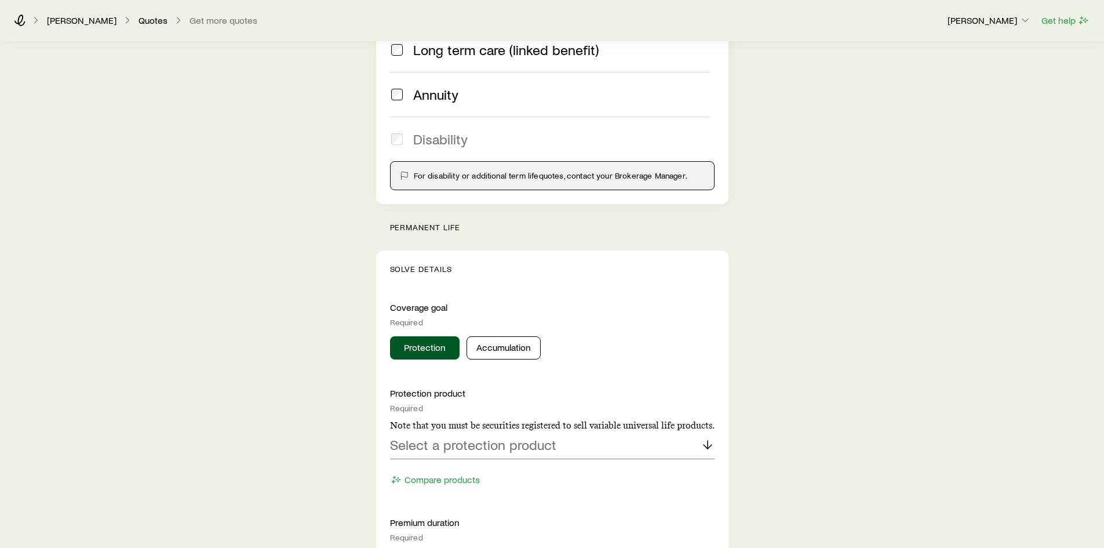
scroll to position [232, 0]
click at [503, 343] on button "Accumulation" at bounding box center [504, 346] width 74 height 23
click at [526, 441] on p "Select an accumulation product" at bounding box center [485, 443] width 191 height 16
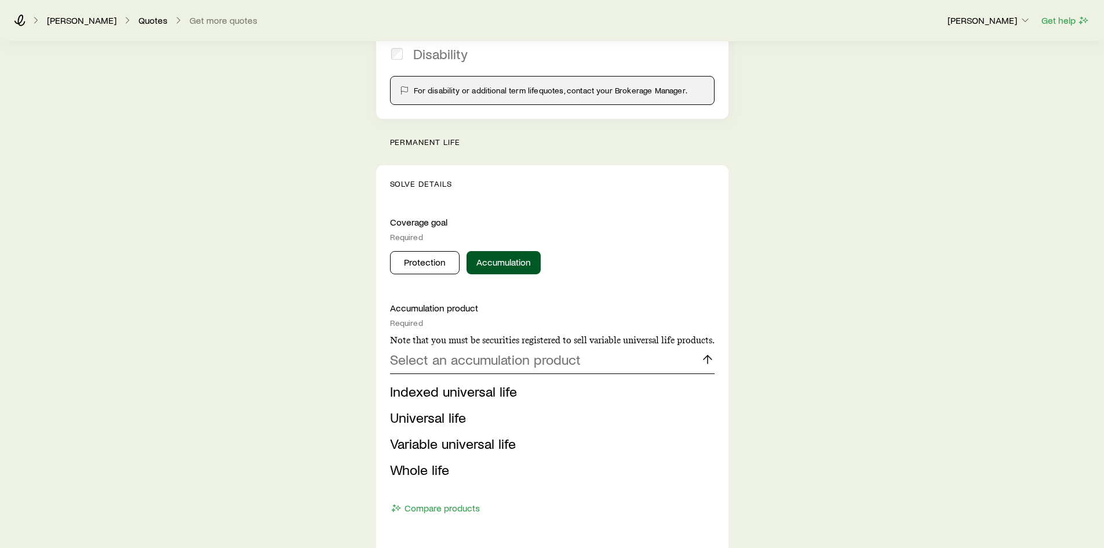
scroll to position [348, 0]
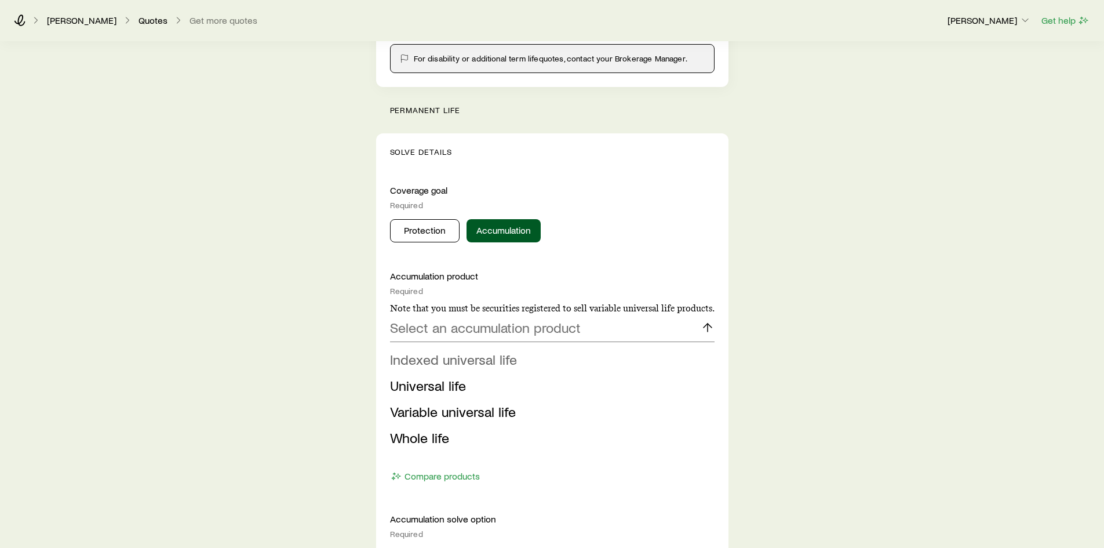
click at [452, 360] on span "Indexed universal life" at bounding box center [453, 359] width 127 height 17
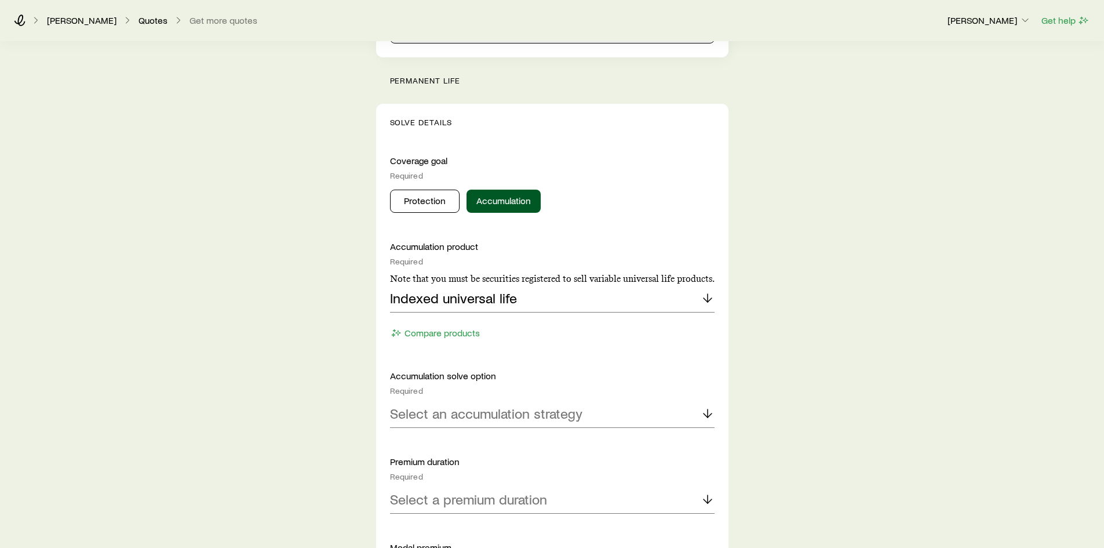
scroll to position [406, 0]
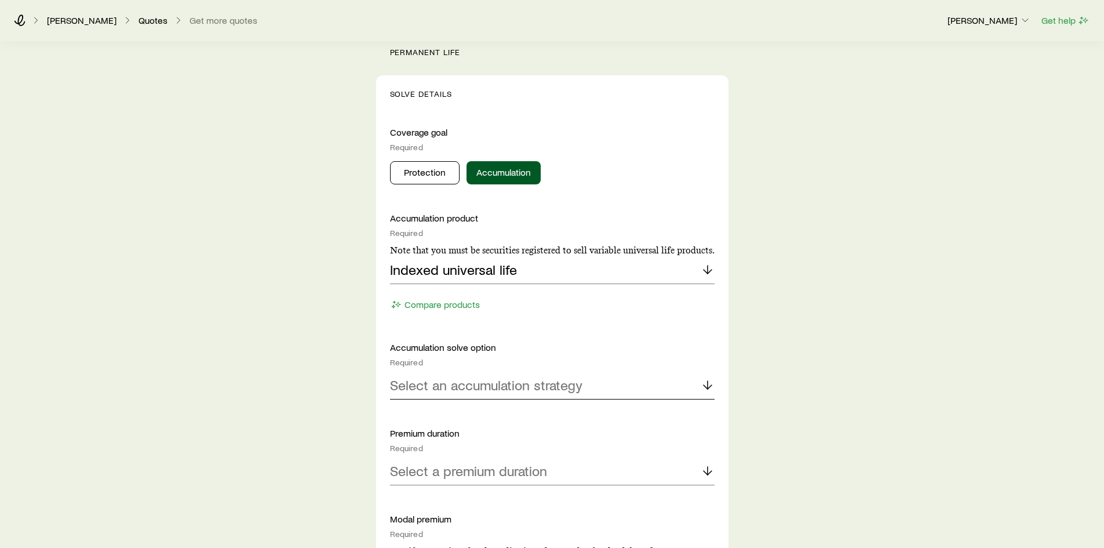
click at [584, 385] on div "Select an accumulation strategy" at bounding box center [552, 385] width 325 height 28
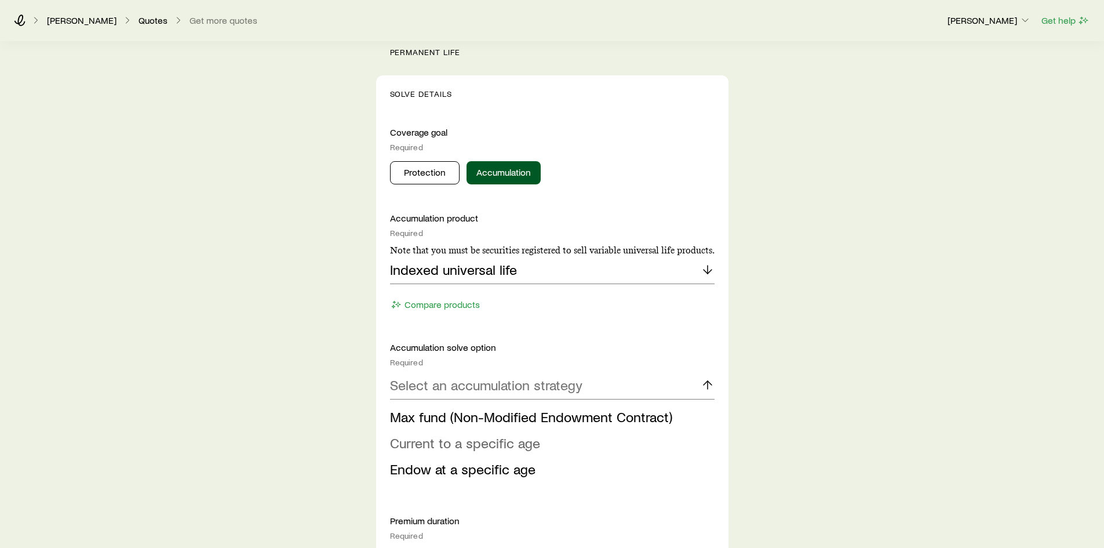
click at [464, 438] on span "Current to a specific age" at bounding box center [465, 442] width 150 height 17
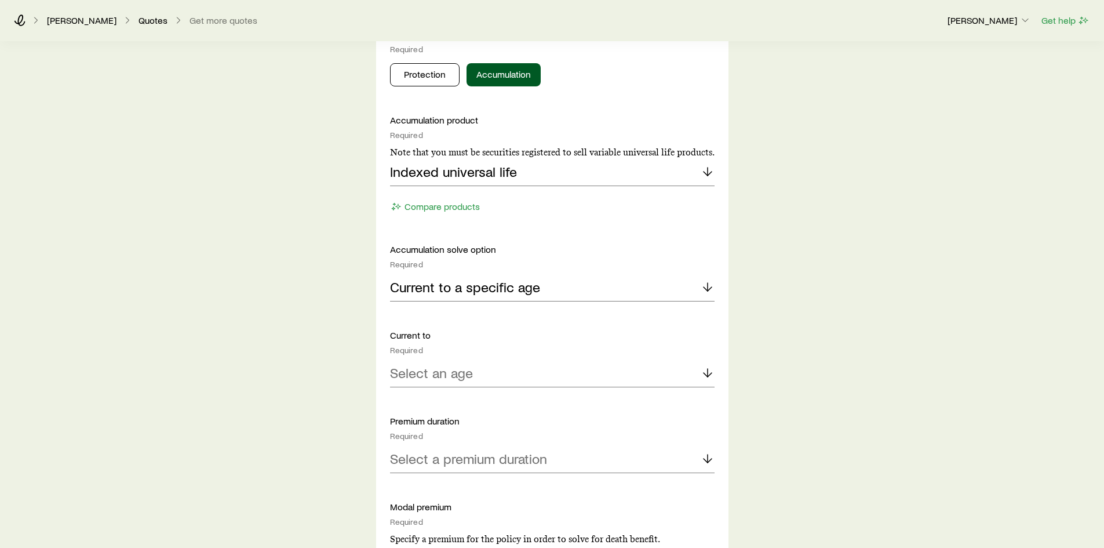
scroll to position [464, 0]
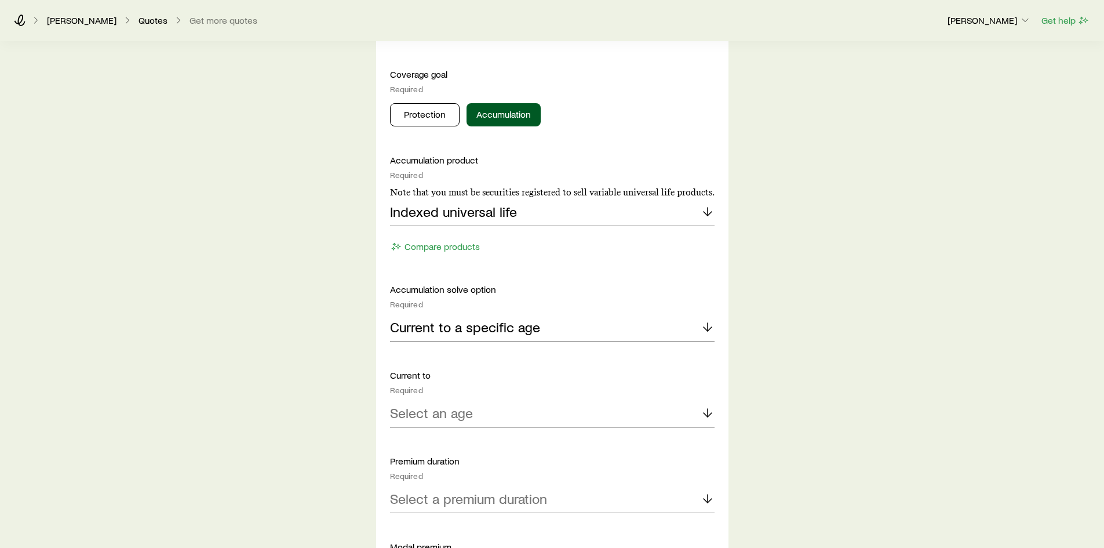
click at [509, 417] on div "Select an age" at bounding box center [552, 413] width 325 height 28
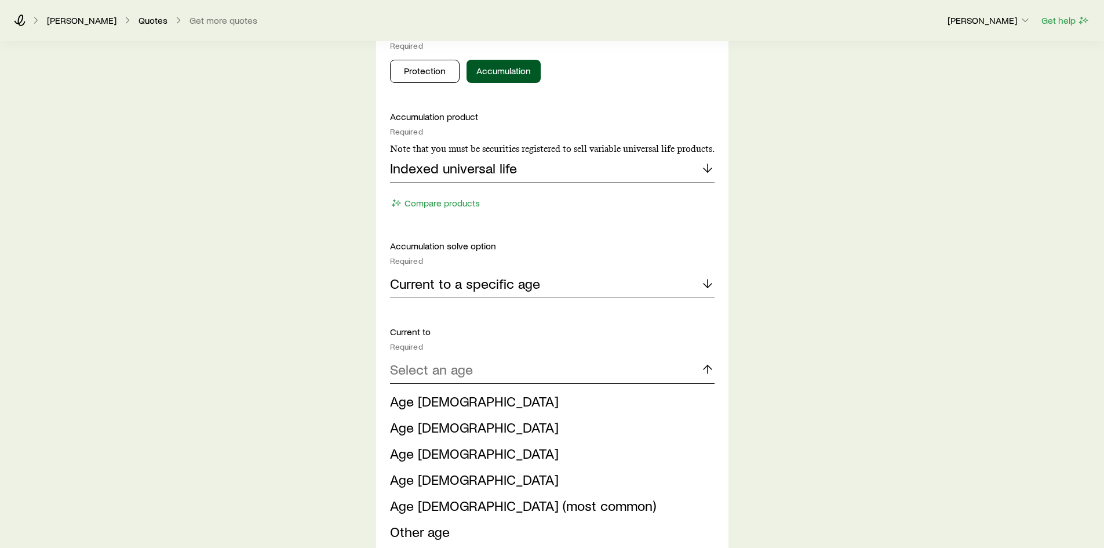
scroll to position [580, 0]
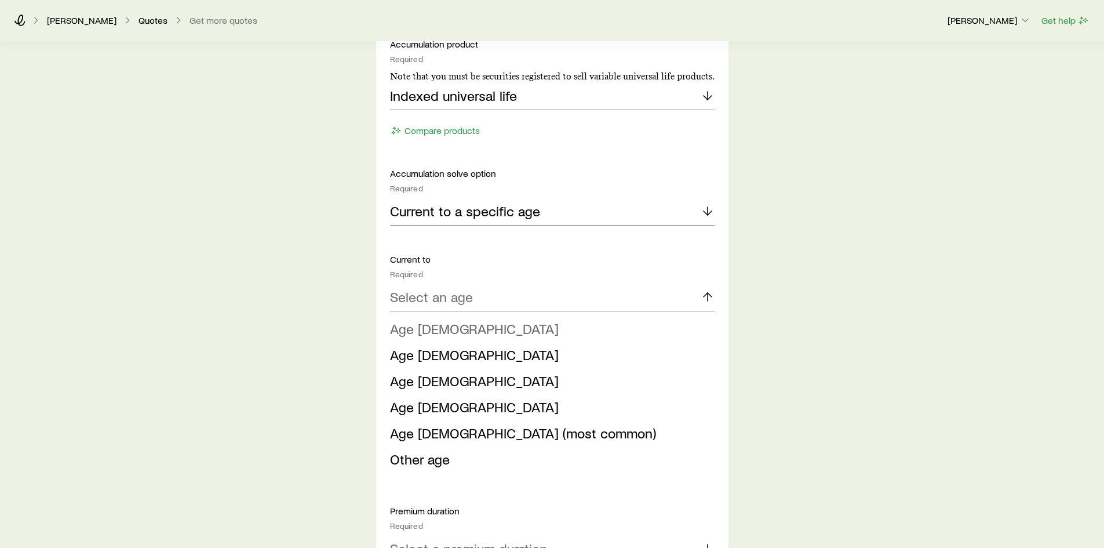
click at [421, 326] on span "Age [DEMOGRAPHIC_DATA]" at bounding box center [474, 328] width 169 height 17
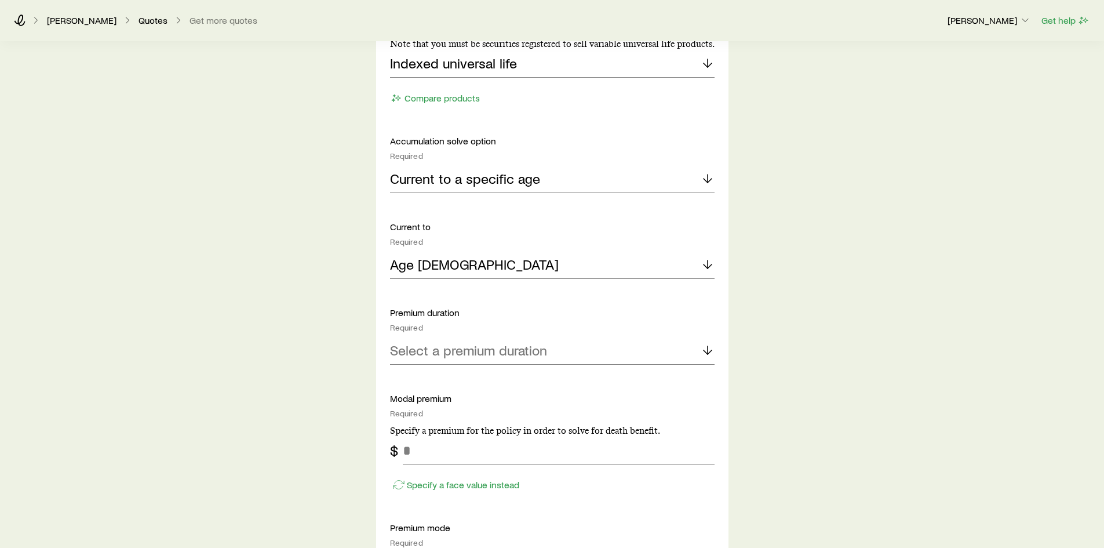
scroll to position [638, 0]
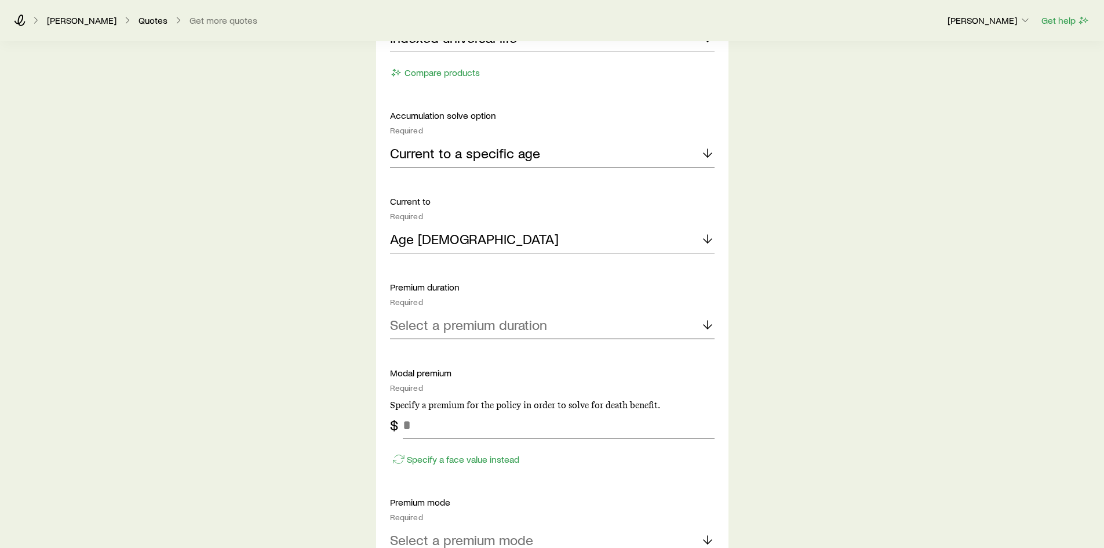
click at [533, 327] on p "Select a premium duration" at bounding box center [468, 324] width 157 height 16
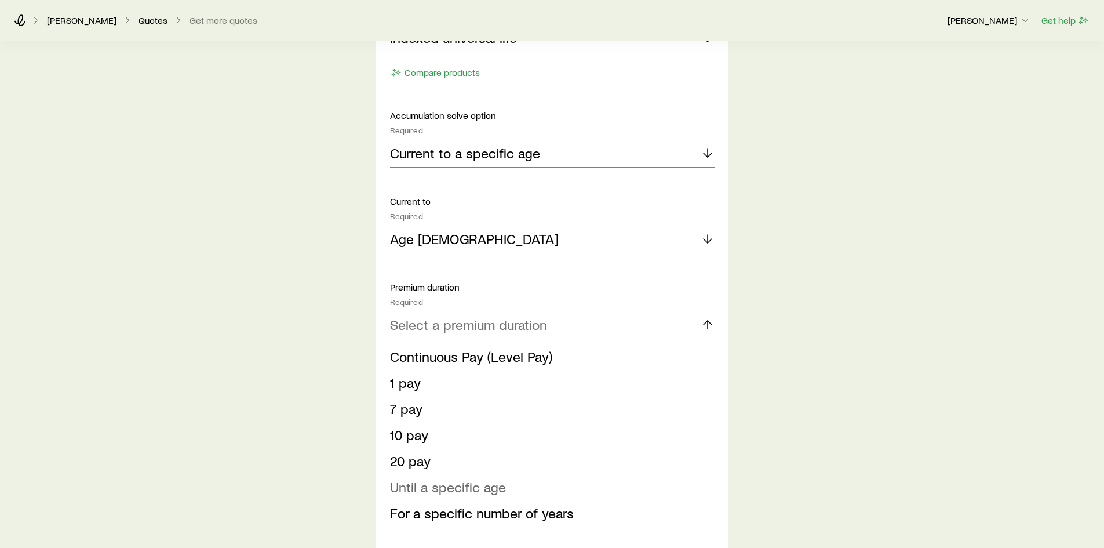
click at [415, 490] on span "Until a specific age" at bounding box center [448, 486] width 116 height 17
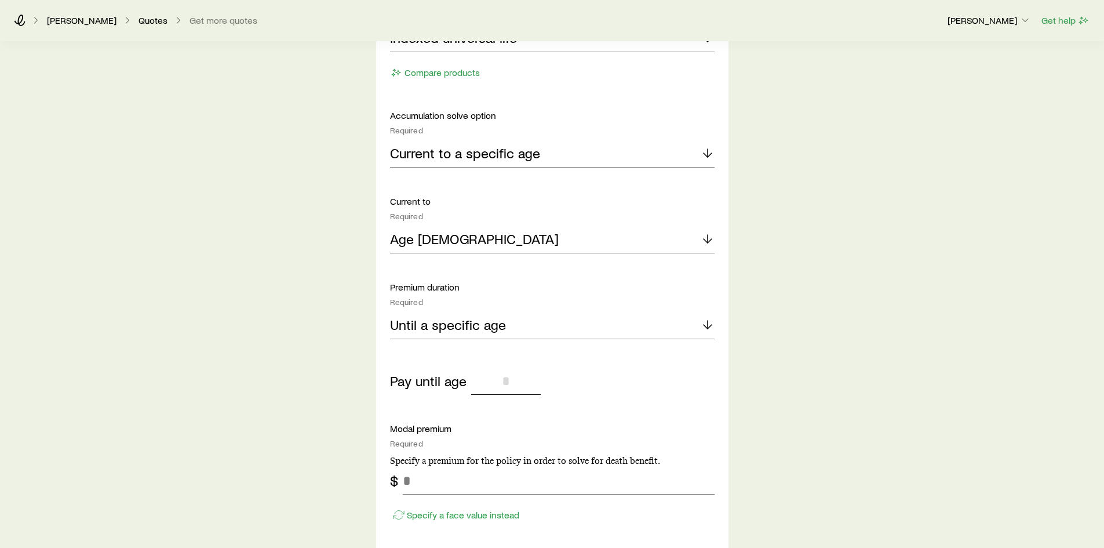
click at [520, 376] on input "tel" at bounding box center [506, 381] width 70 height 28
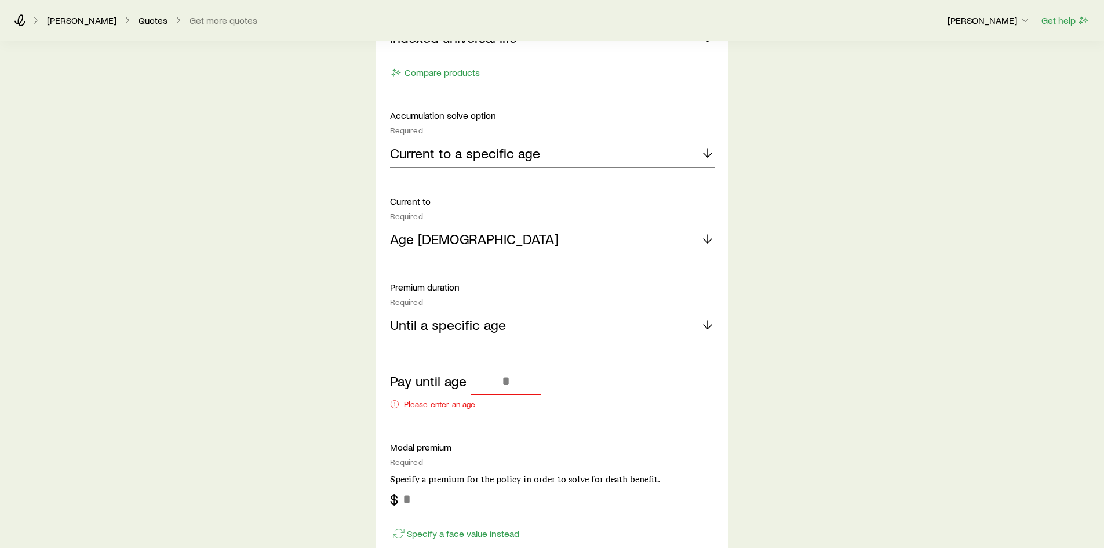
click at [553, 333] on div "Until a specific age" at bounding box center [552, 325] width 325 height 28
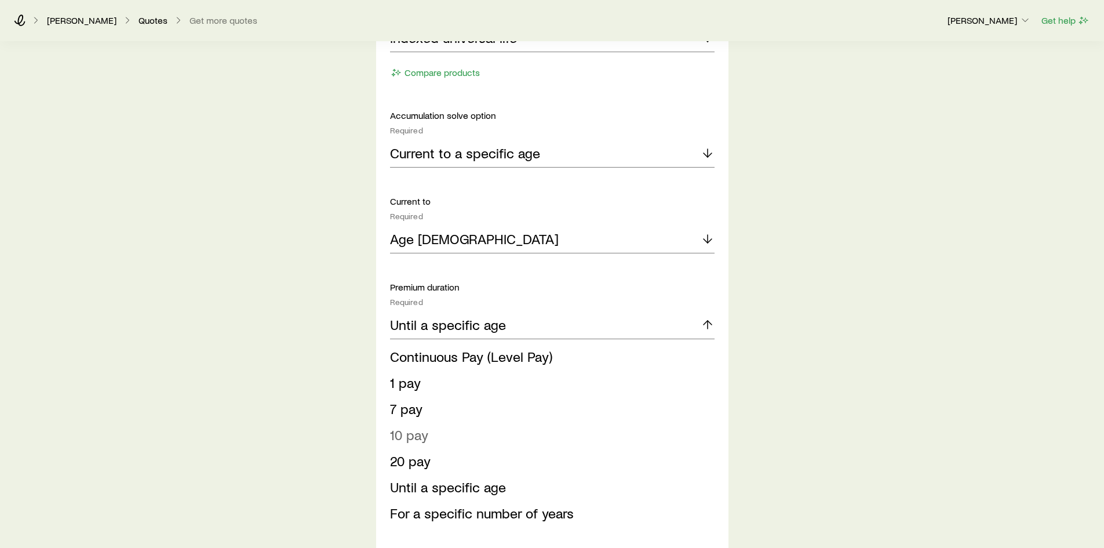
click at [417, 438] on span "10 pay" at bounding box center [409, 434] width 38 height 17
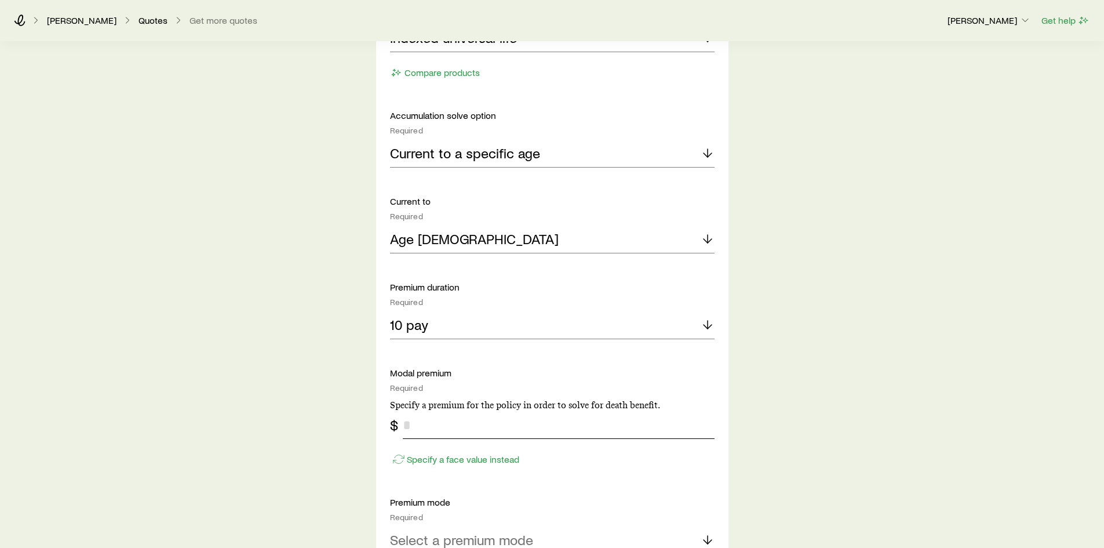
click at [529, 432] on input "tel" at bounding box center [559, 425] width 312 height 28
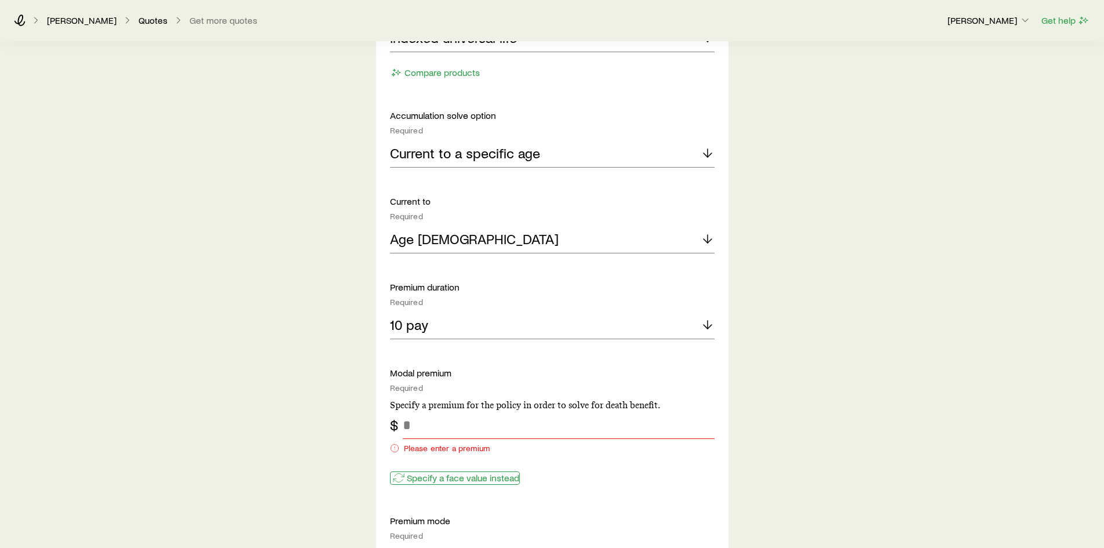
click at [467, 457] on div "Modal premium Required Specify a premium for the policy in order to solve for d…" at bounding box center [552, 427] width 325 height 120
click at [445, 479] on p "Specify a face value instead" at bounding box center [463, 478] width 112 height 12
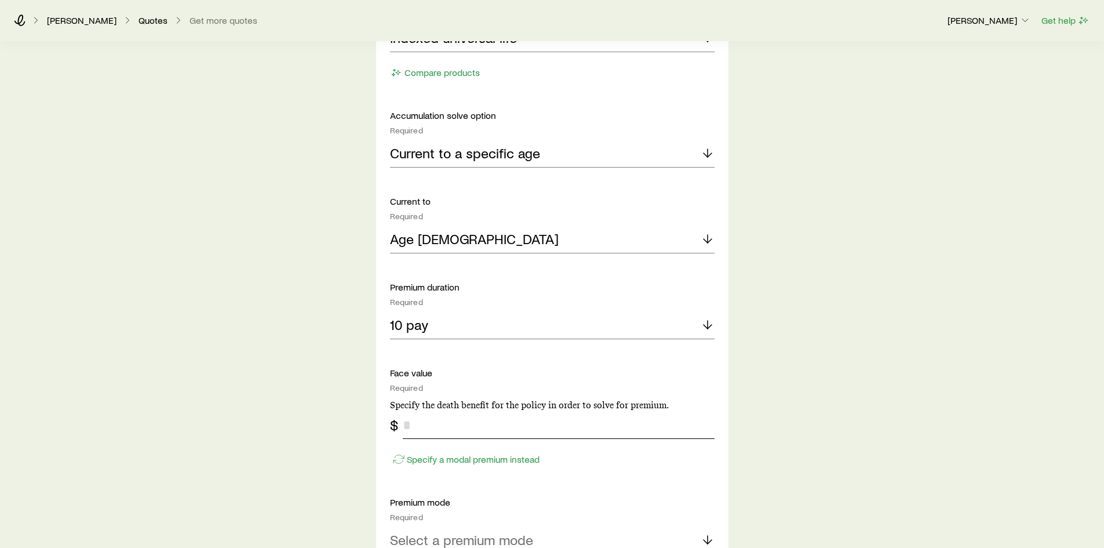
click at [451, 424] on input "tel" at bounding box center [559, 425] width 312 height 28
type input "*******"
click at [655, 481] on div "Accumulation product Required Note that you must be securities registered to se…" at bounding box center [552, 401] width 325 height 842
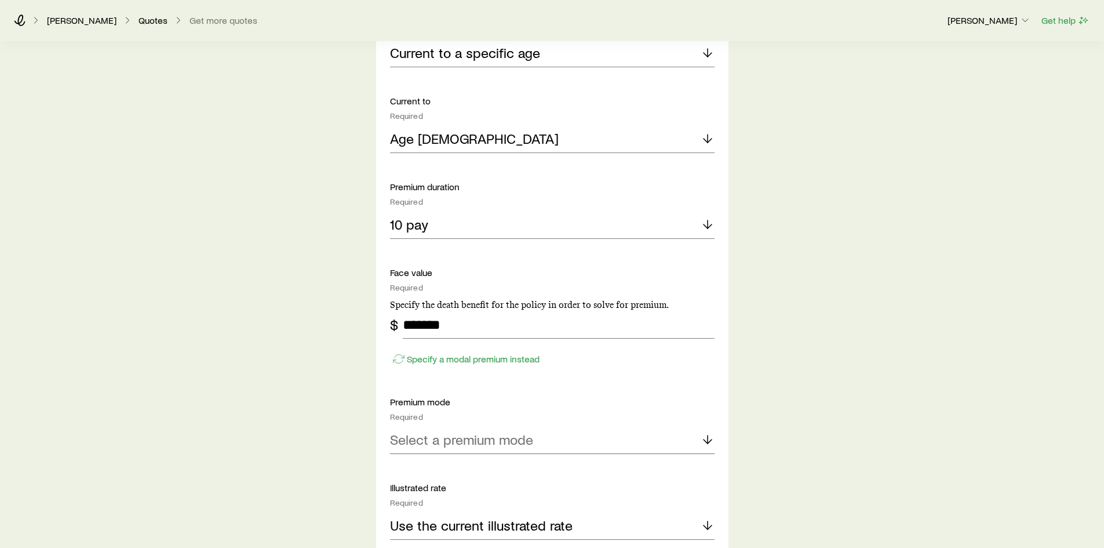
scroll to position [753, 0]
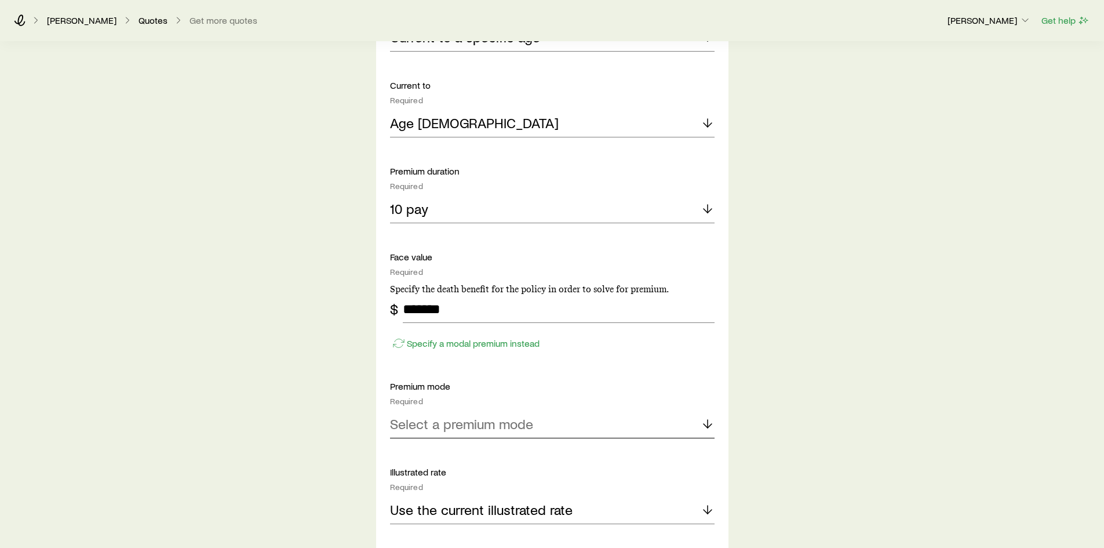
click at [548, 423] on div "Select a premium mode" at bounding box center [552, 424] width 325 height 28
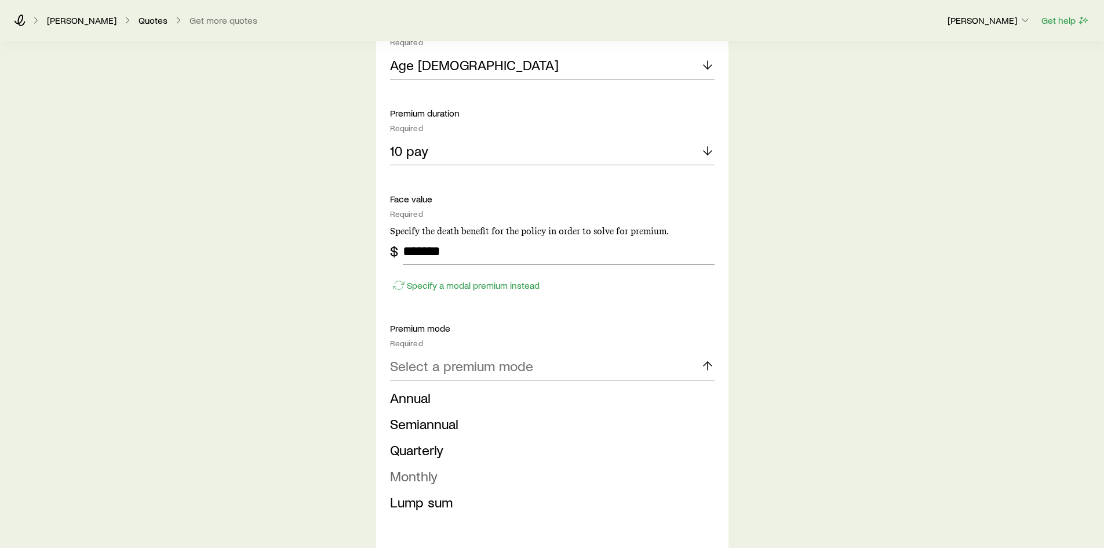
click at [488, 473] on li "Monthly" at bounding box center [549, 476] width 318 height 26
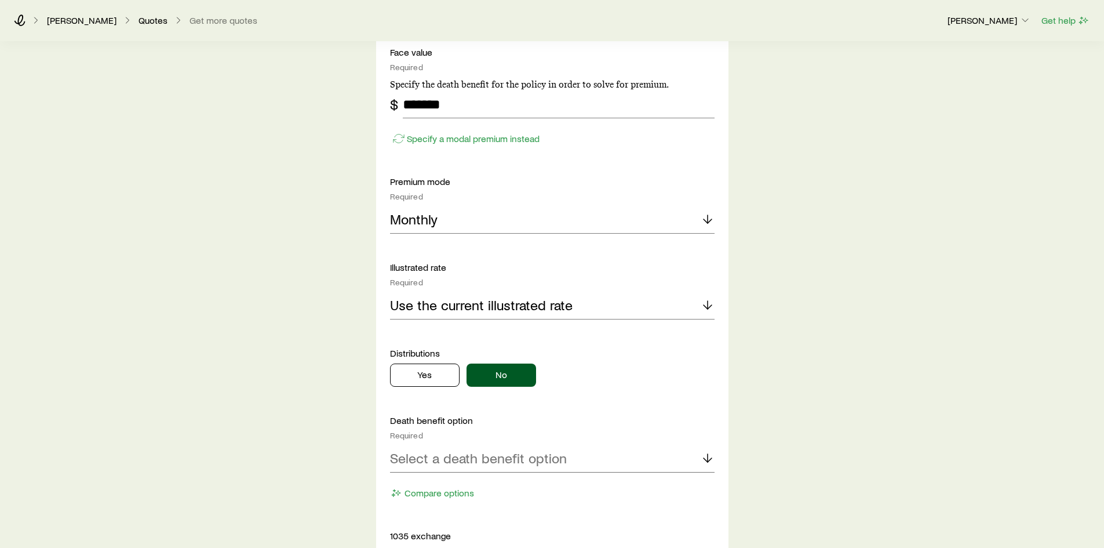
scroll to position [985, 0]
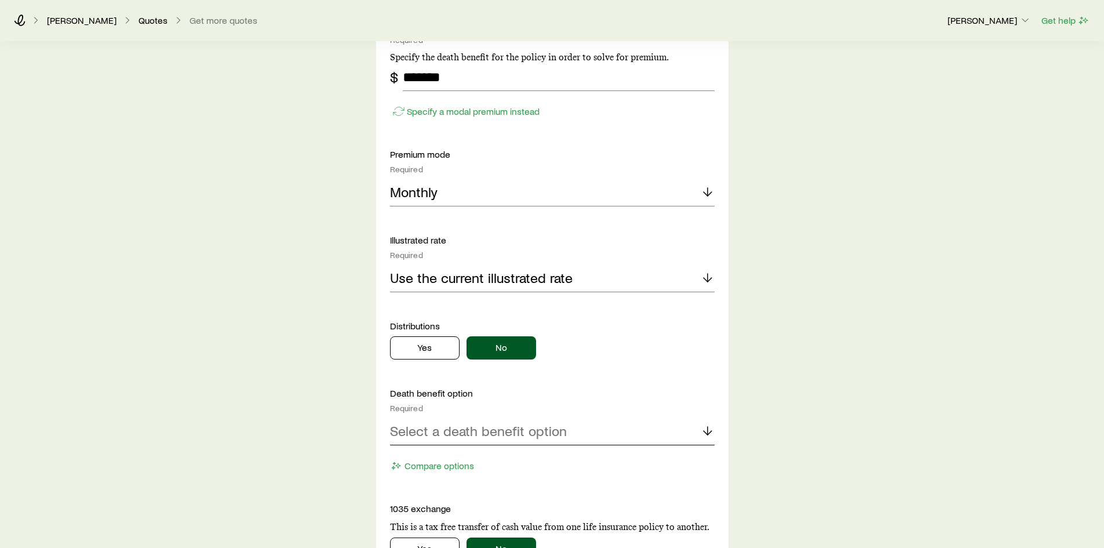
click at [600, 430] on div "Select a death benefit option" at bounding box center [552, 431] width 325 height 28
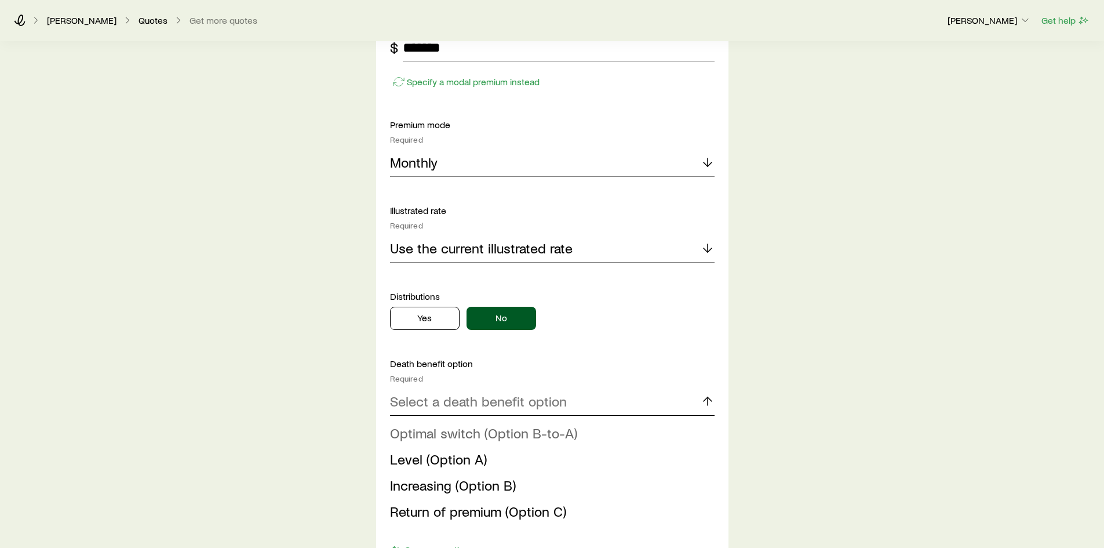
scroll to position [1043, 0]
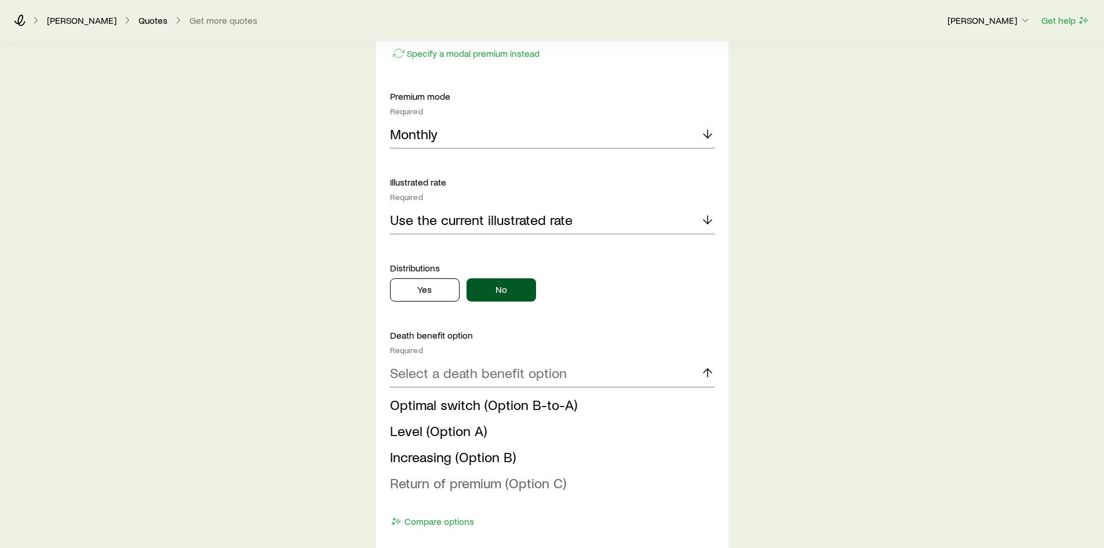
click at [421, 478] on span "Return of premium (Option C)" at bounding box center [478, 482] width 176 height 17
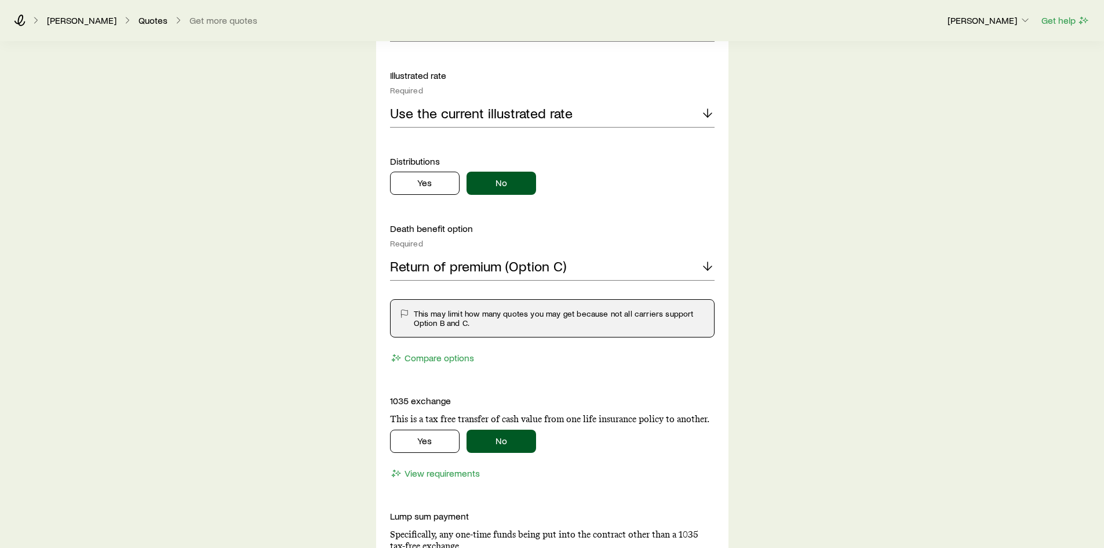
scroll to position [1159, 0]
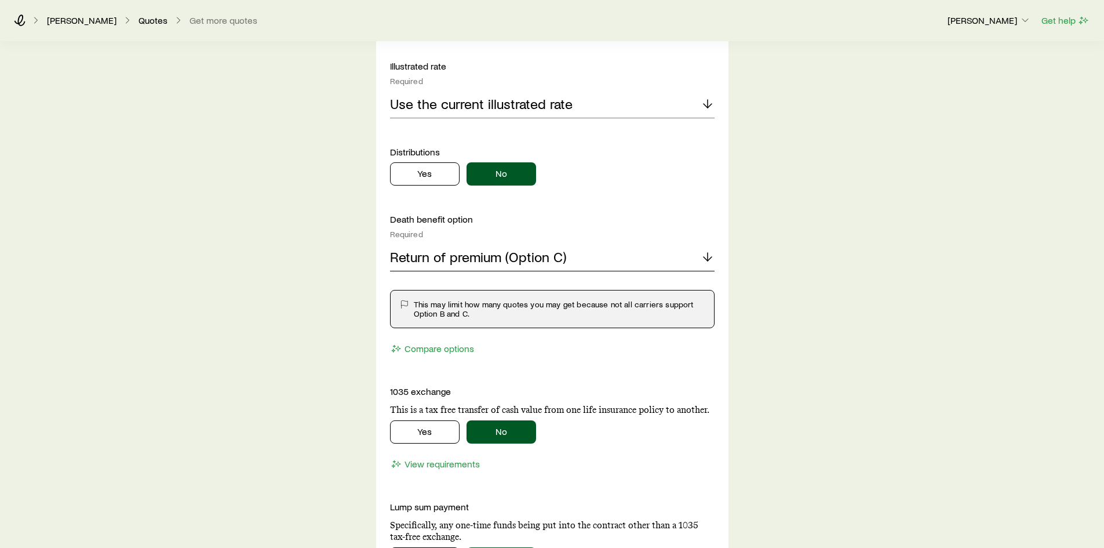
click at [584, 258] on div "Return of premium (Option C)" at bounding box center [552, 257] width 325 height 28
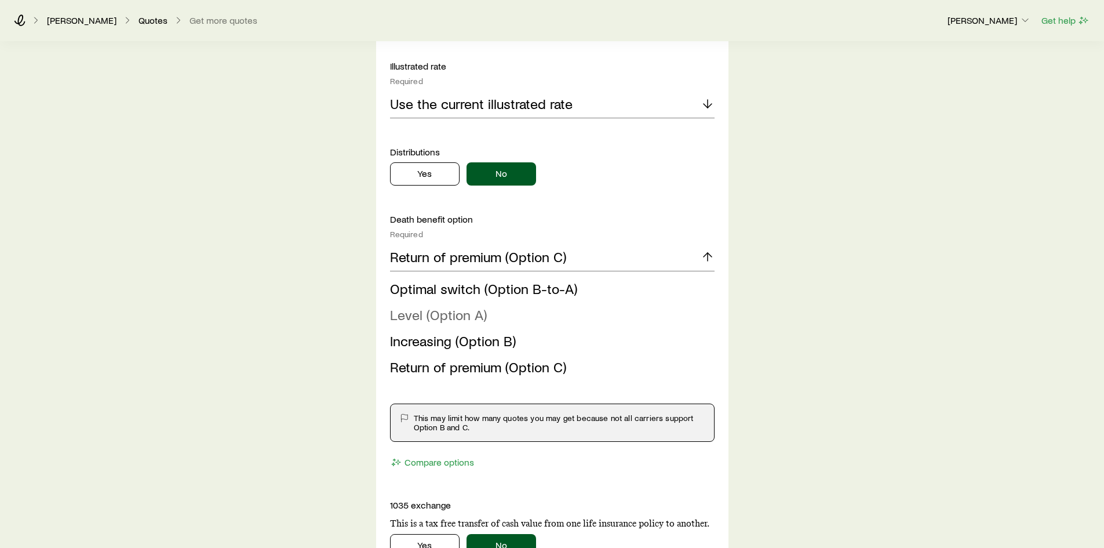
click at [429, 311] on span "Level (Option A)" at bounding box center [438, 314] width 97 height 17
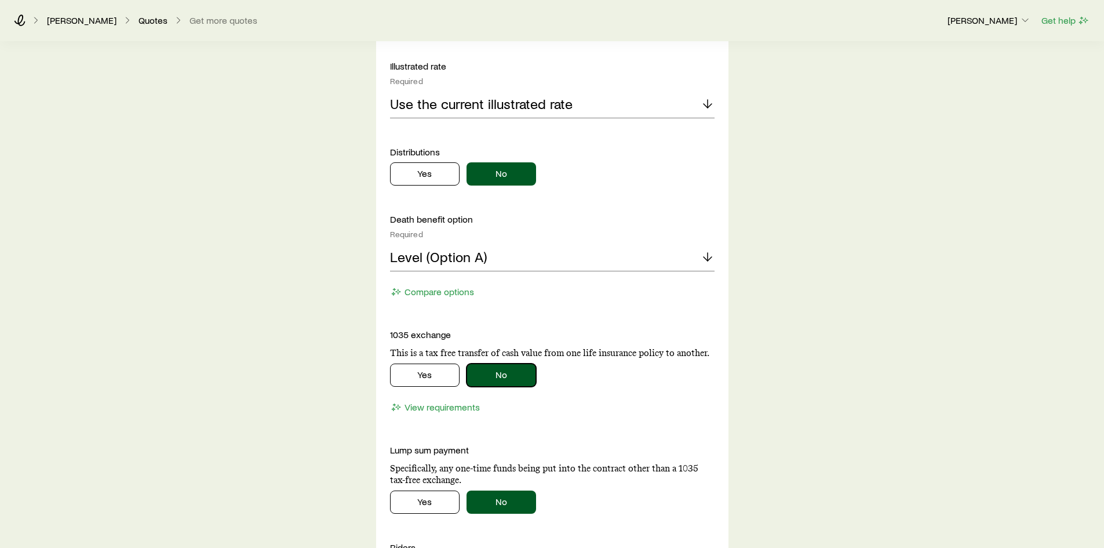
click at [502, 373] on button "No" at bounding box center [502, 374] width 70 height 23
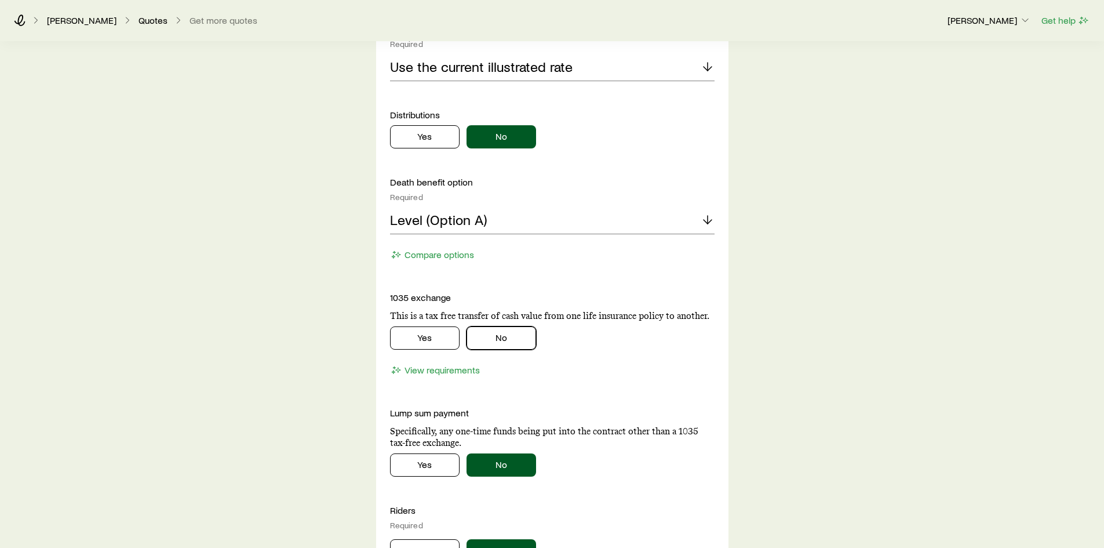
scroll to position [1275, 0]
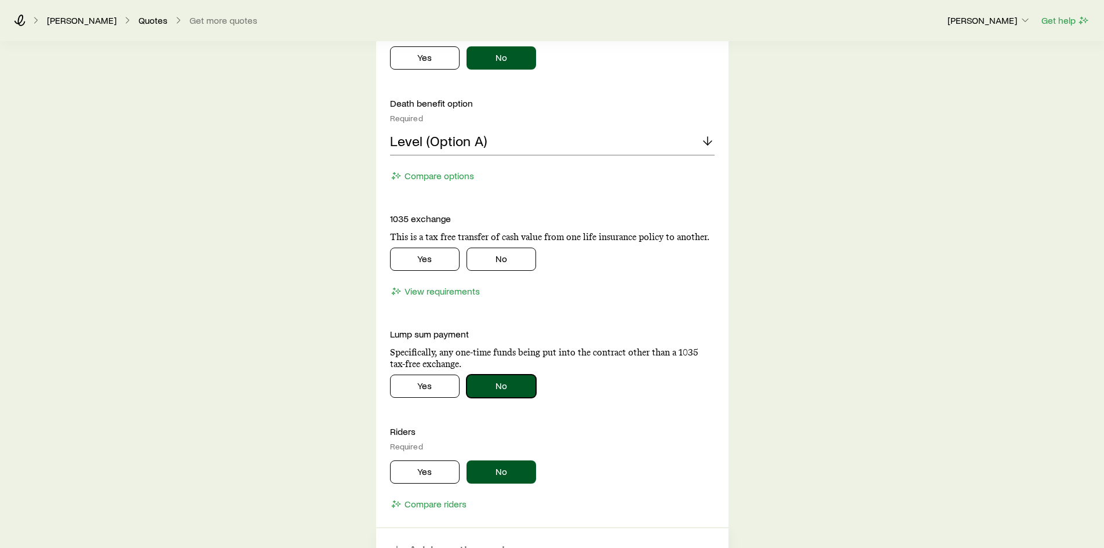
click at [509, 384] on button "No" at bounding box center [502, 385] width 70 height 23
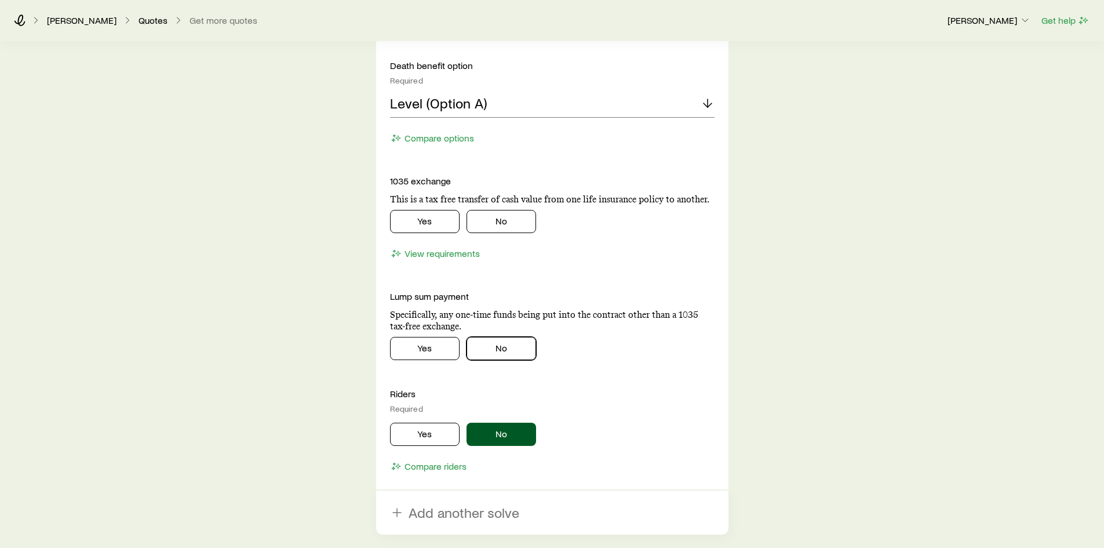
scroll to position [1333, 0]
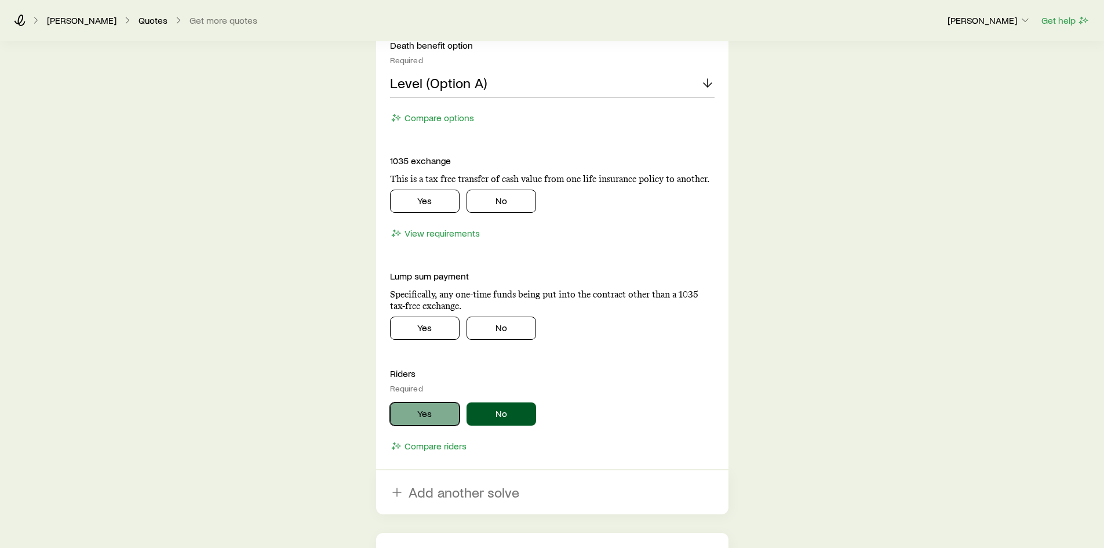
click at [418, 412] on button "Yes" at bounding box center [425, 413] width 70 height 23
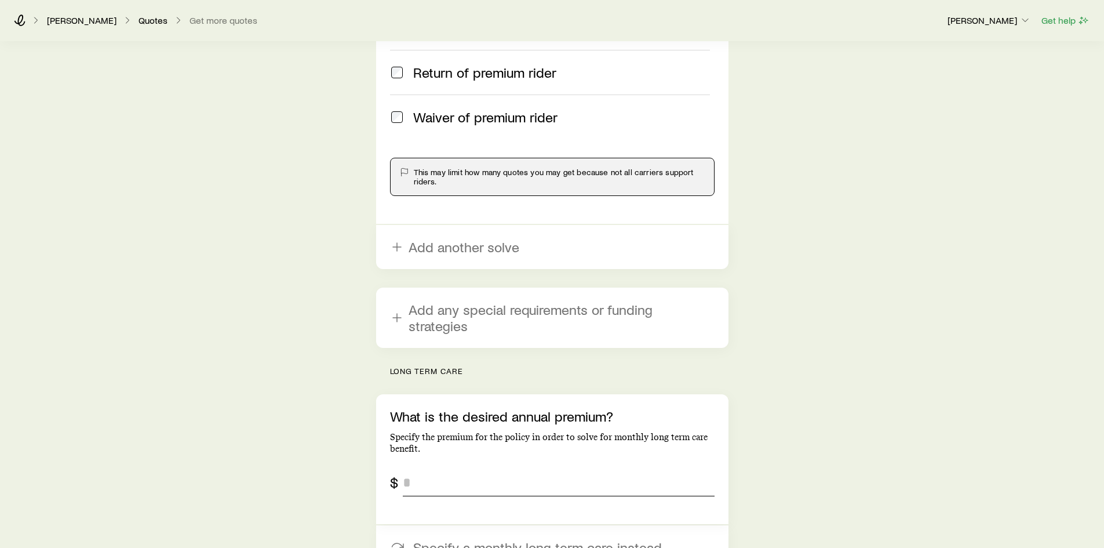
scroll to position [1913, 0]
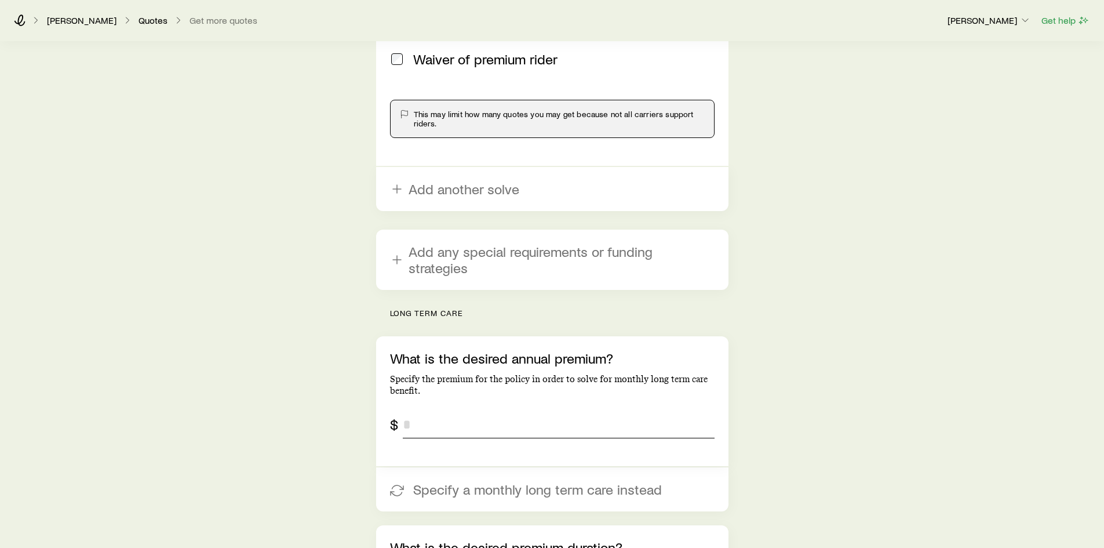
click at [458, 411] on input "tel" at bounding box center [559, 424] width 312 height 28
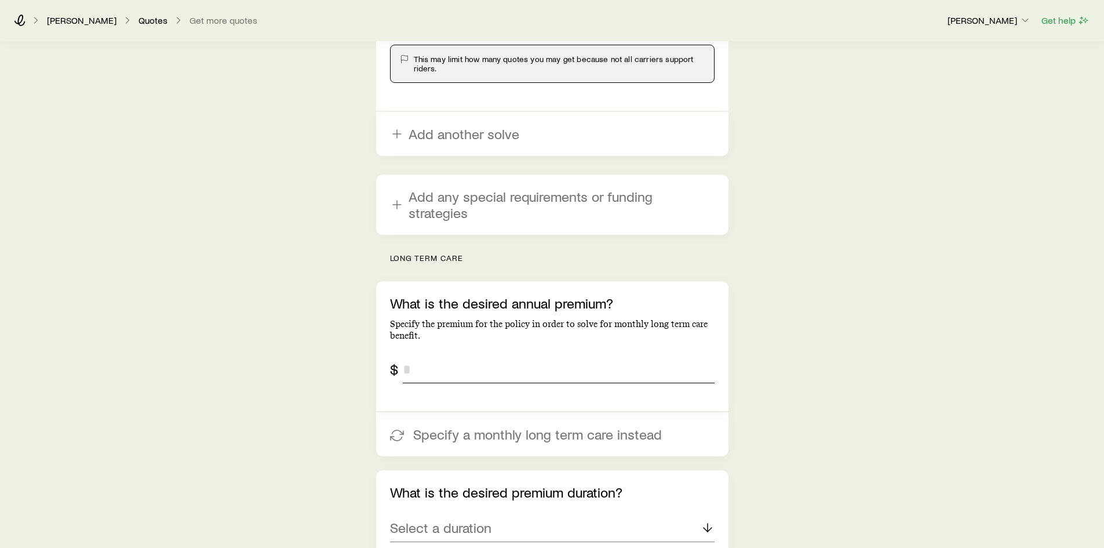
scroll to position [1970, 0]
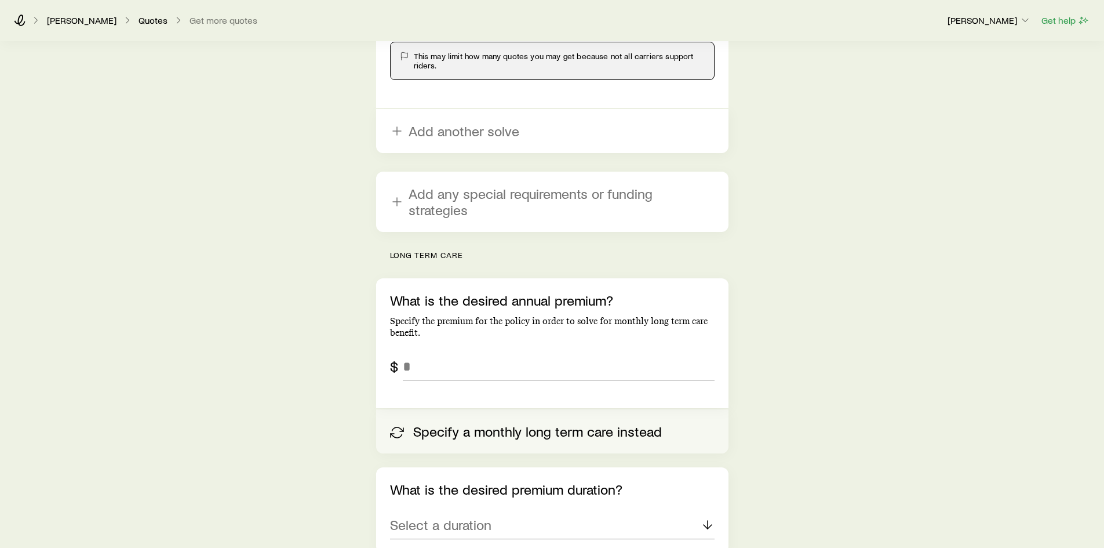
click at [520, 416] on button "Specify a monthly long term care instead" at bounding box center [552, 431] width 352 height 44
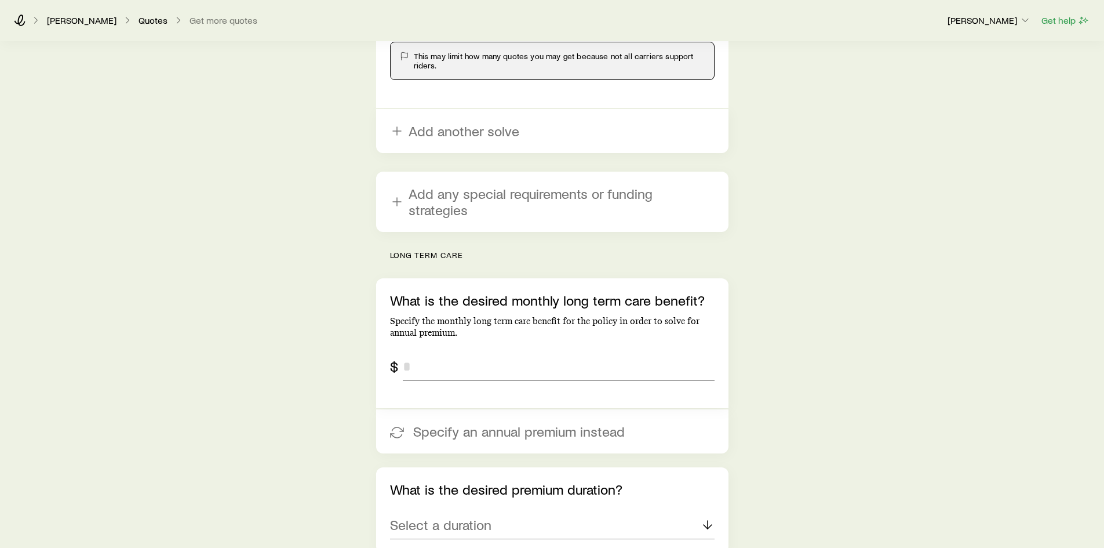
click at [463, 352] on input "tel" at bounding box center [559, 366] width 312 height 28
type input "*****"
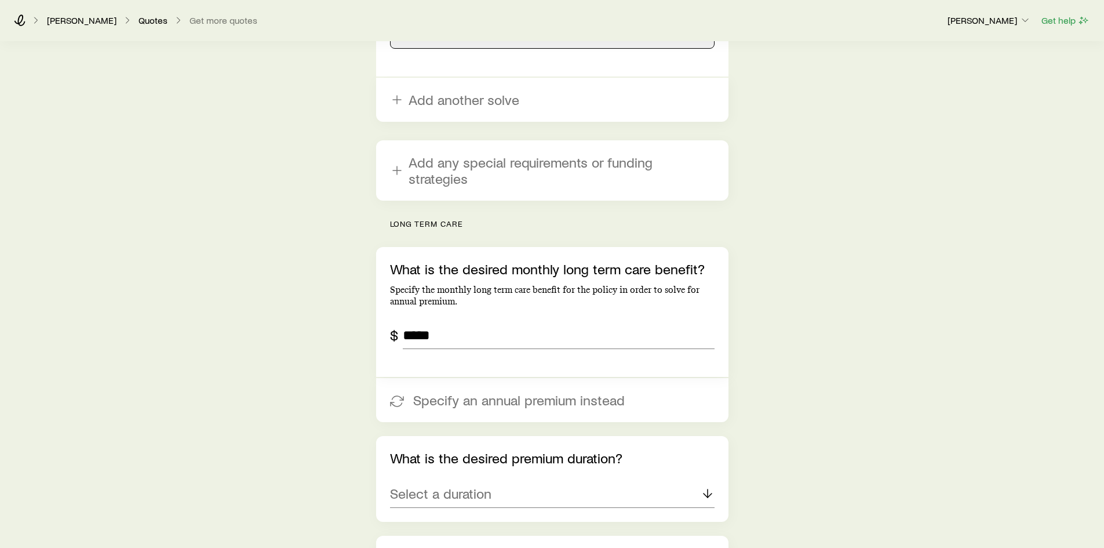
scroll to position [2028, 0]
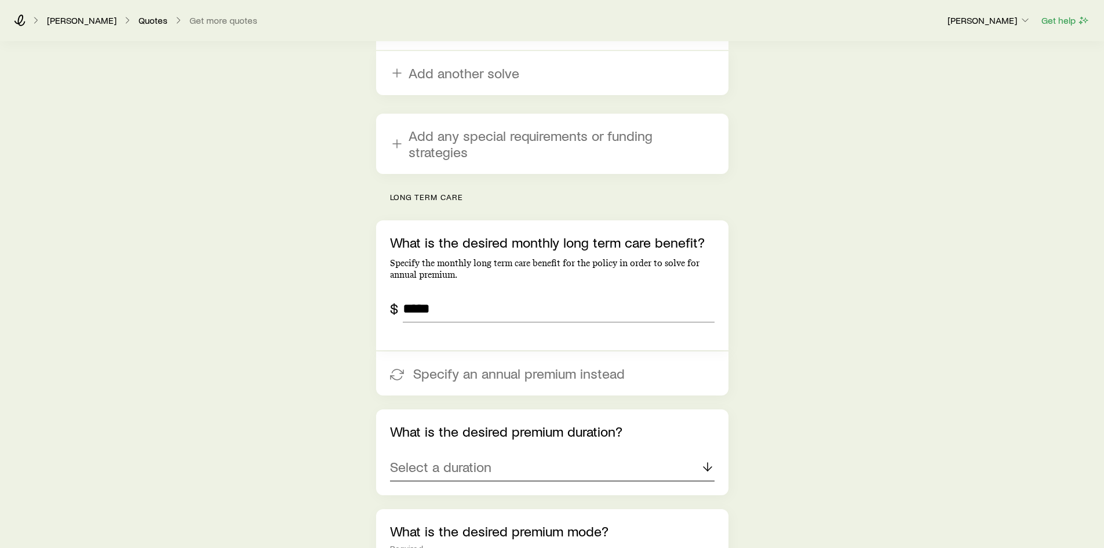
click at [629, 453] on div "Select a duration" at bounding box center [552, 467] width 325 height 28
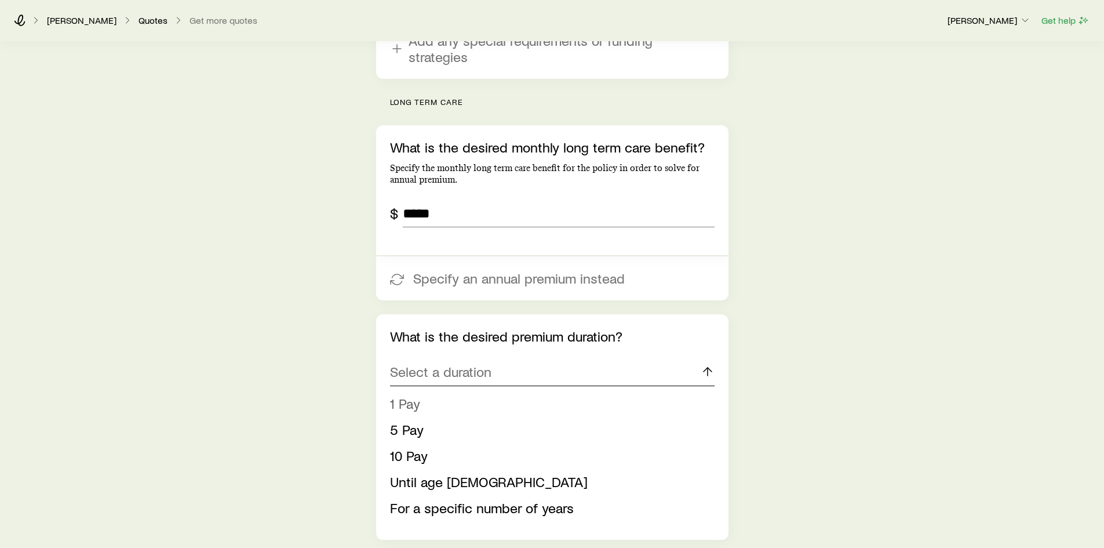
scroll to position [2144, 0]
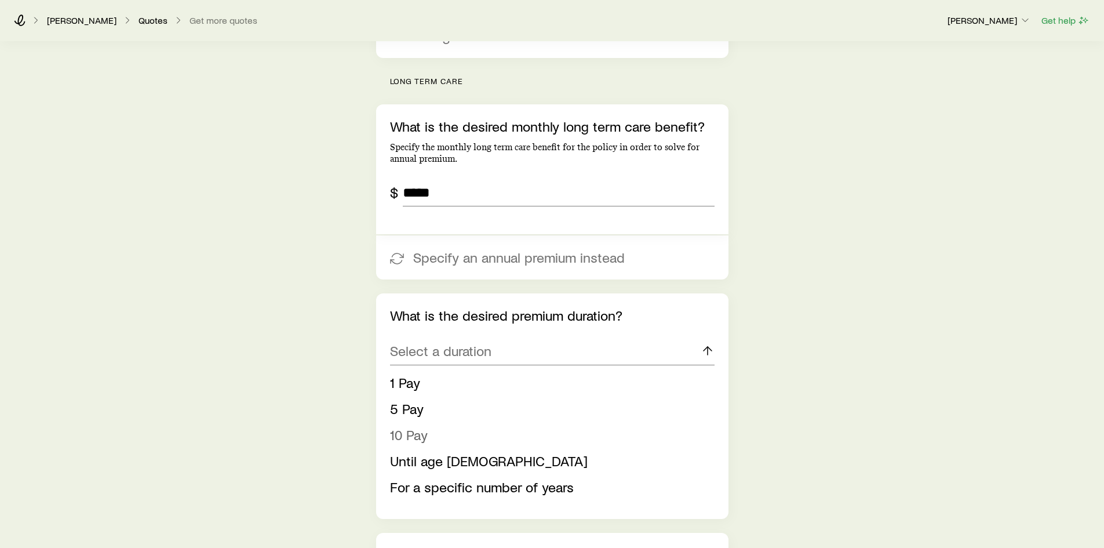
click at [420, 426] on span "10 Pay" at bounding box center [409, 434] width 38 height 17
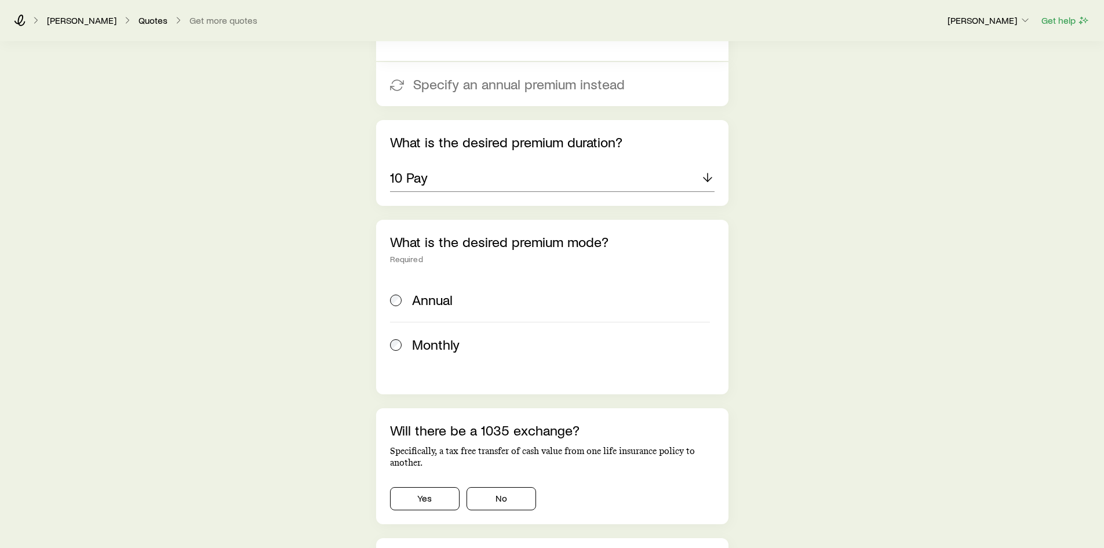
scroll to position [2318, 0]
drag, startPoint x: 478, startPoint y: 481, endPoint x: 526, endPoint y: 479, distance: 48.2
click at [486, 486] on button "No" at bounding box center [502, 497] width 70 height 23
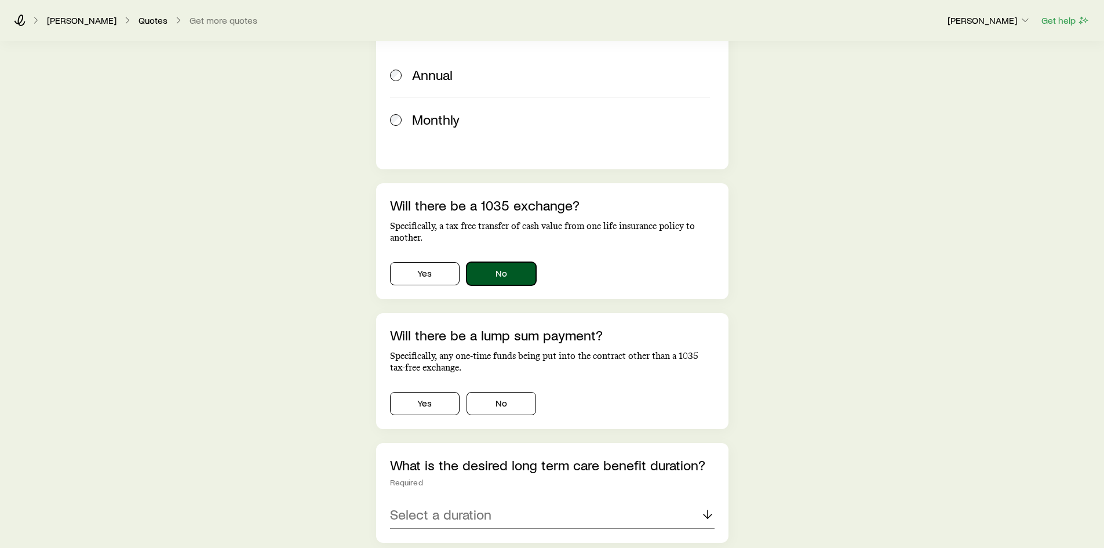
scroll to position [2550, 0]
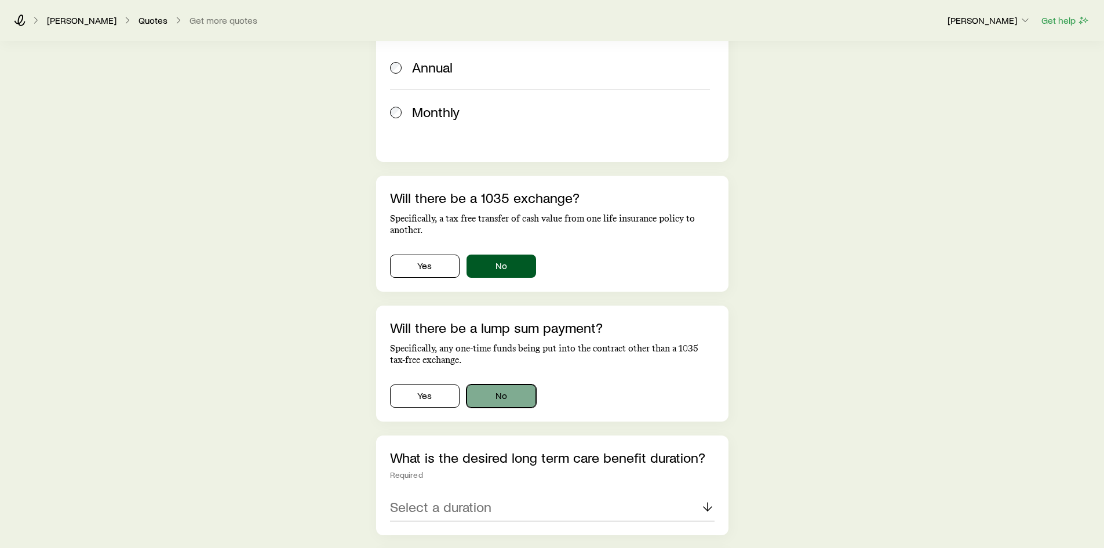
click at [504, 384] on button "No" at bounding box center [502, 395] width 70 height 23
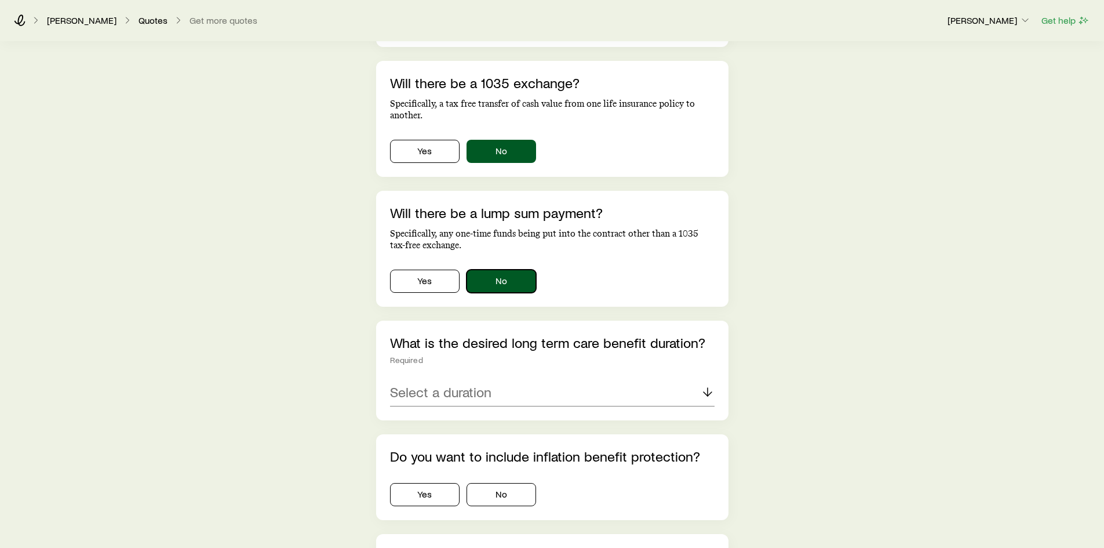
scroll to position [2666, 0]
click at [460, 383] on p "Select a duration" at bounding box center [440, 391] width 101 height 16
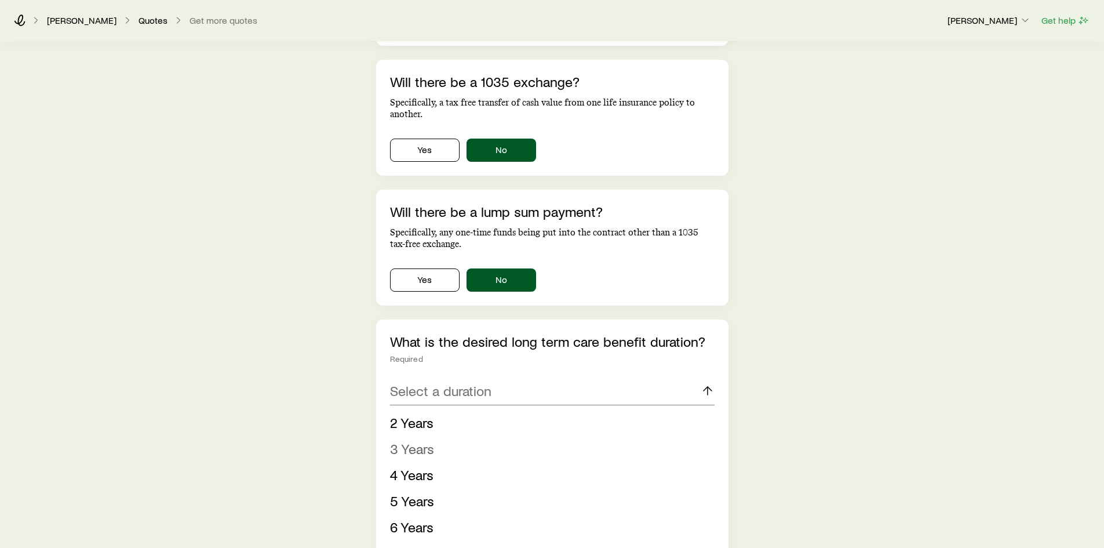
click at [428, 440] on span "3 Years" at bounding box center [412, 448] width 44 height 17
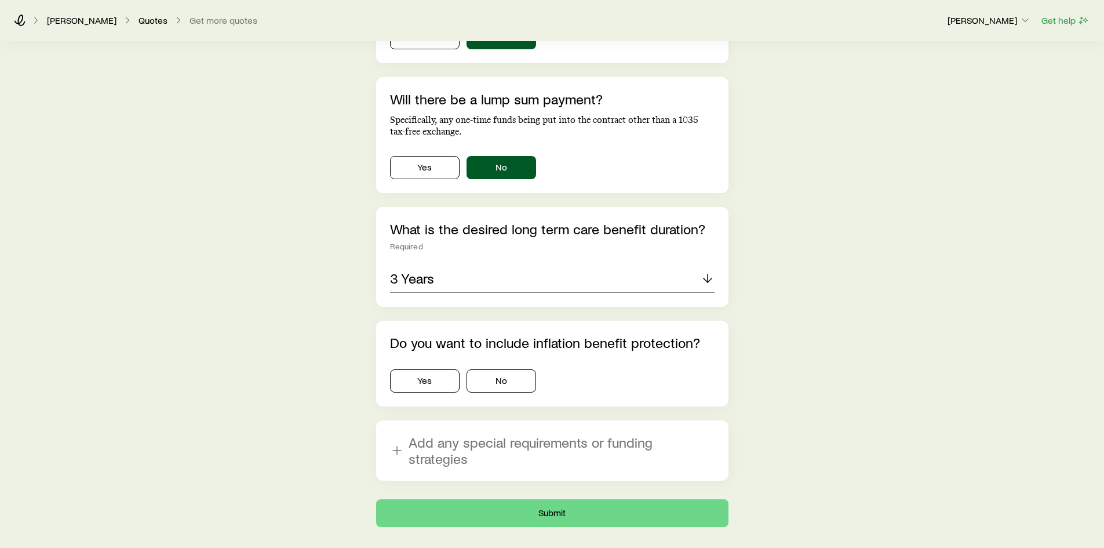
scroll to position [2782, 0]
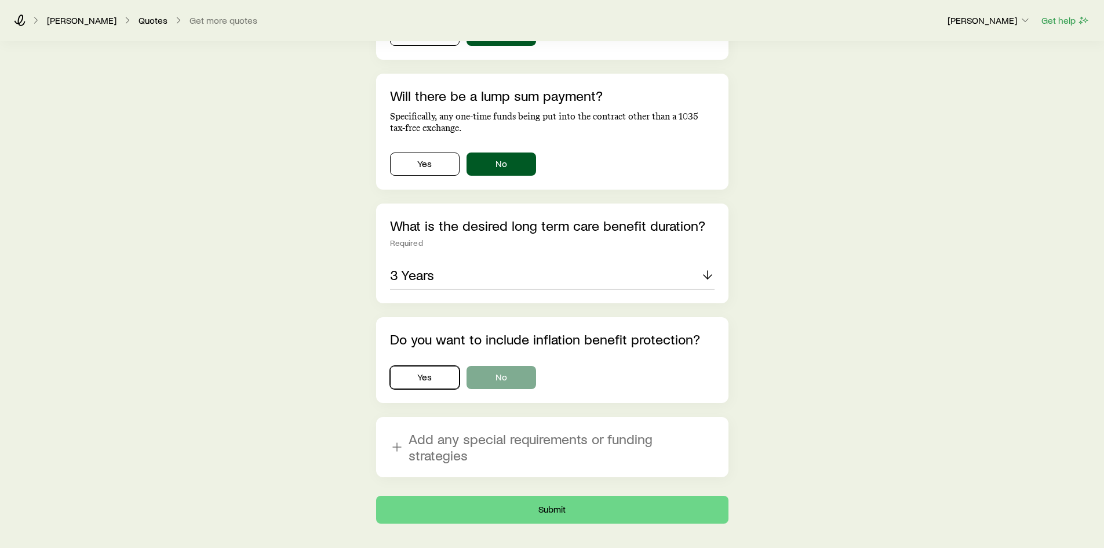
drag, startPoint x: 426, startPoint y: 358, endPoint x: 480, endPoint y: 361, distance: 54.0
click at [434, 366] on button "Yes" at bounding box center [425, 377] width 70 height 23
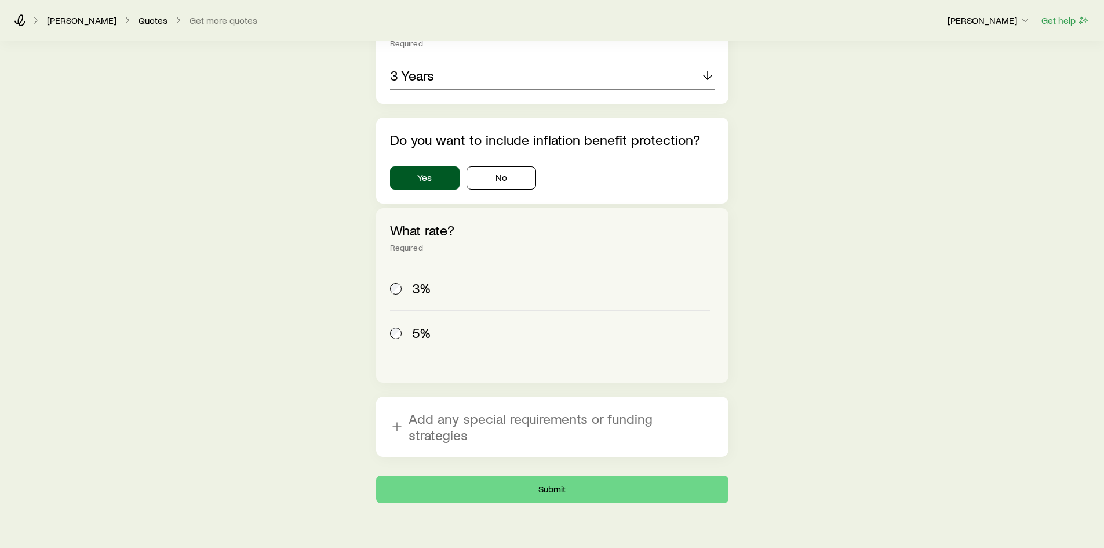
scroll to position [2983, 0]
click at [596, 473] on button "Submit" at bounding box center [552, 487] width 352 height 28
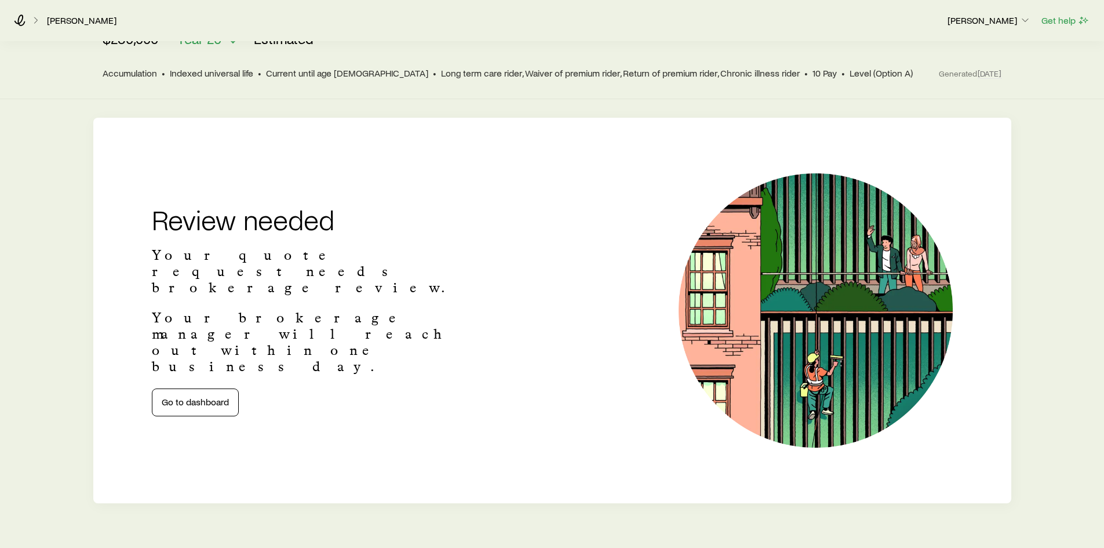
scroll to position [174, 0]
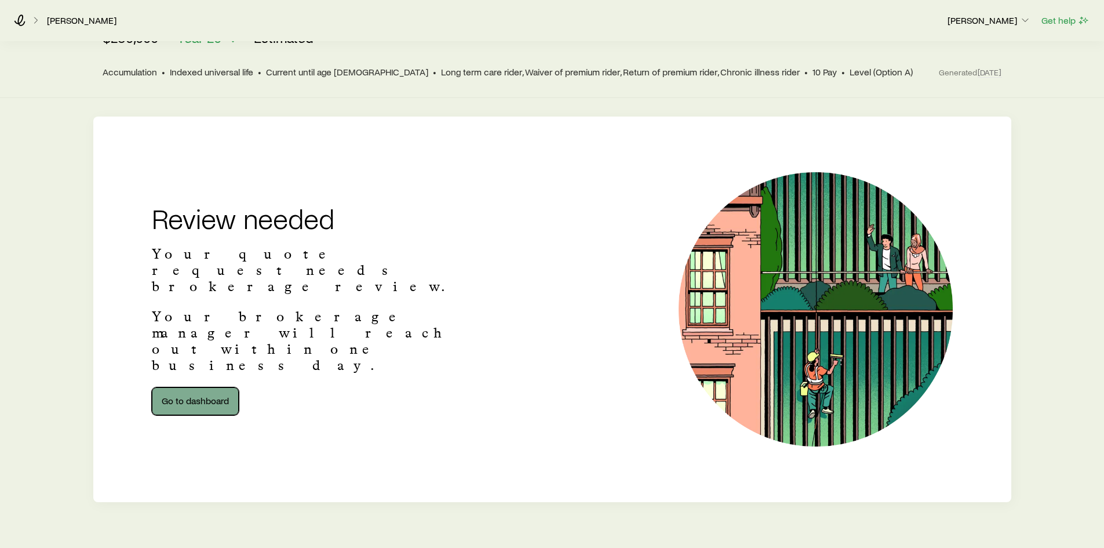
click at [205, 387] on link "Go to dashboard" at bounding box center [195, 401] width 87 height 28
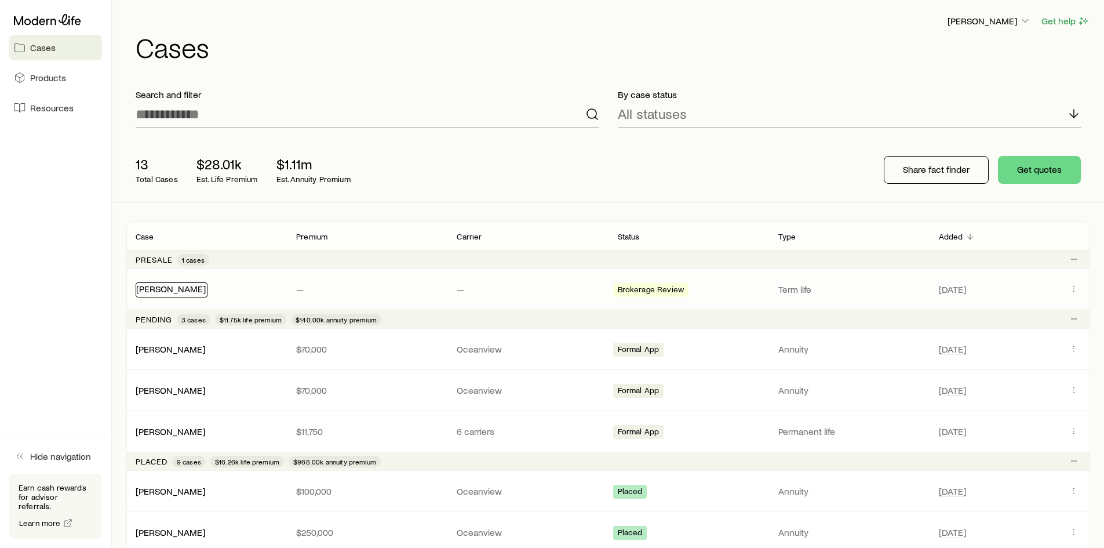
click at [156, 292] on link "[PERSON_NAME]" at bounding box center [171, 288] width 70 height 11
